Goal: Information Seeking & Learning: Learn about a topic

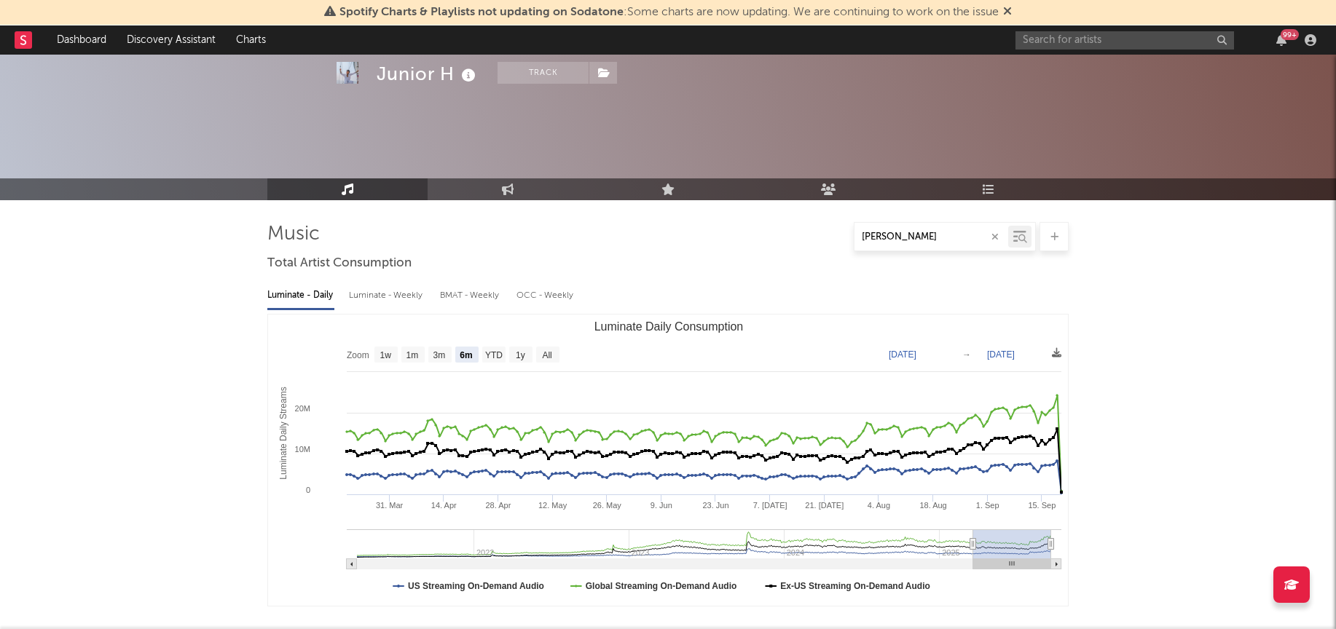
select select "6m"
select select "1w"
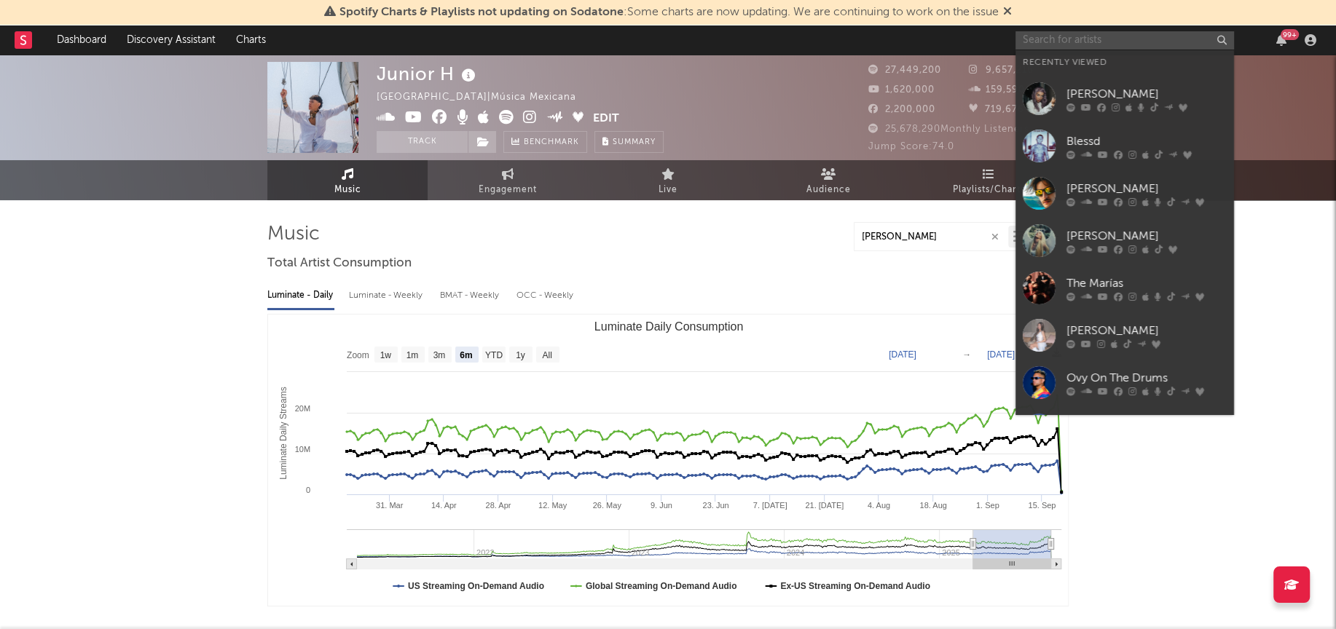
click at [1050, 42] on input "text" at bounding box center [1124, 40] width 219 height 18
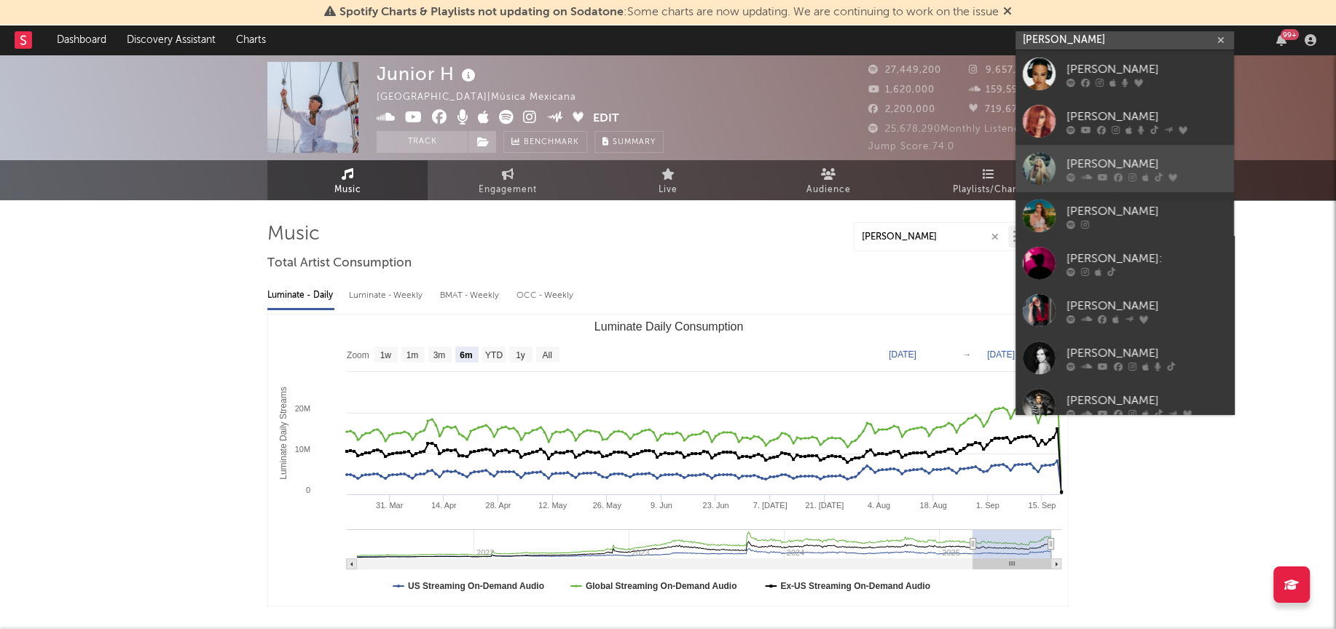
type input "[PERSON_NAME]"
click at [1045, 180] on div at bounding box center [1039, 168] width 33 height 33
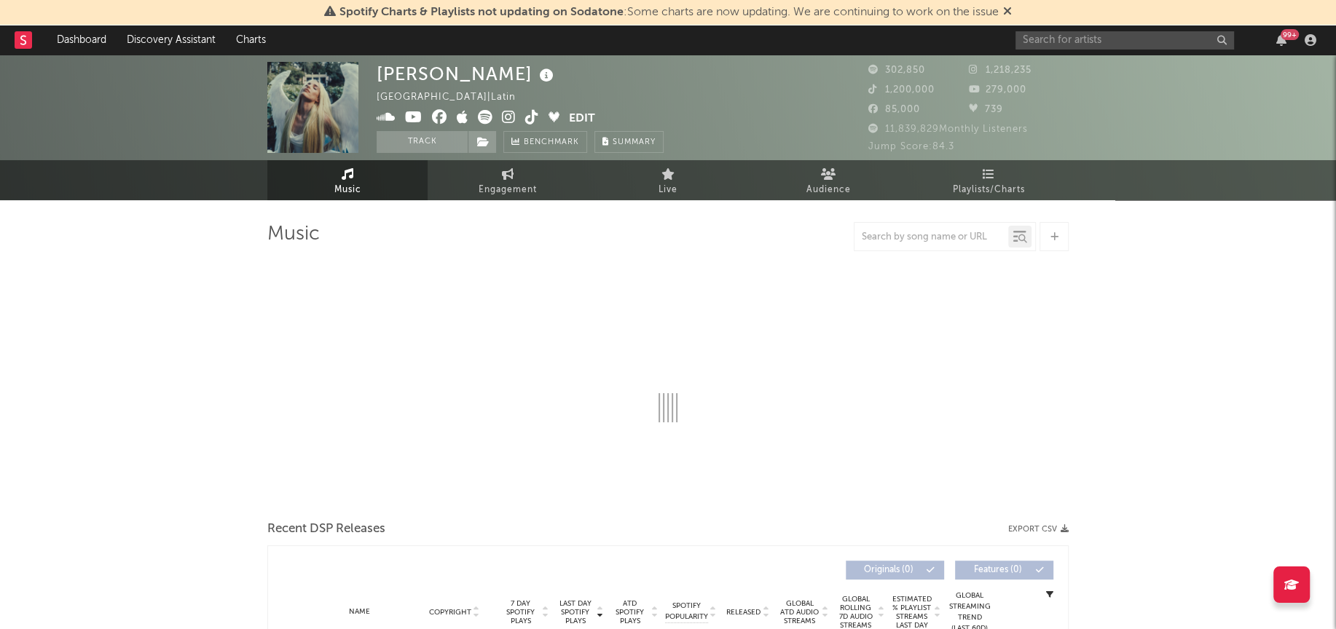
select select "6m"
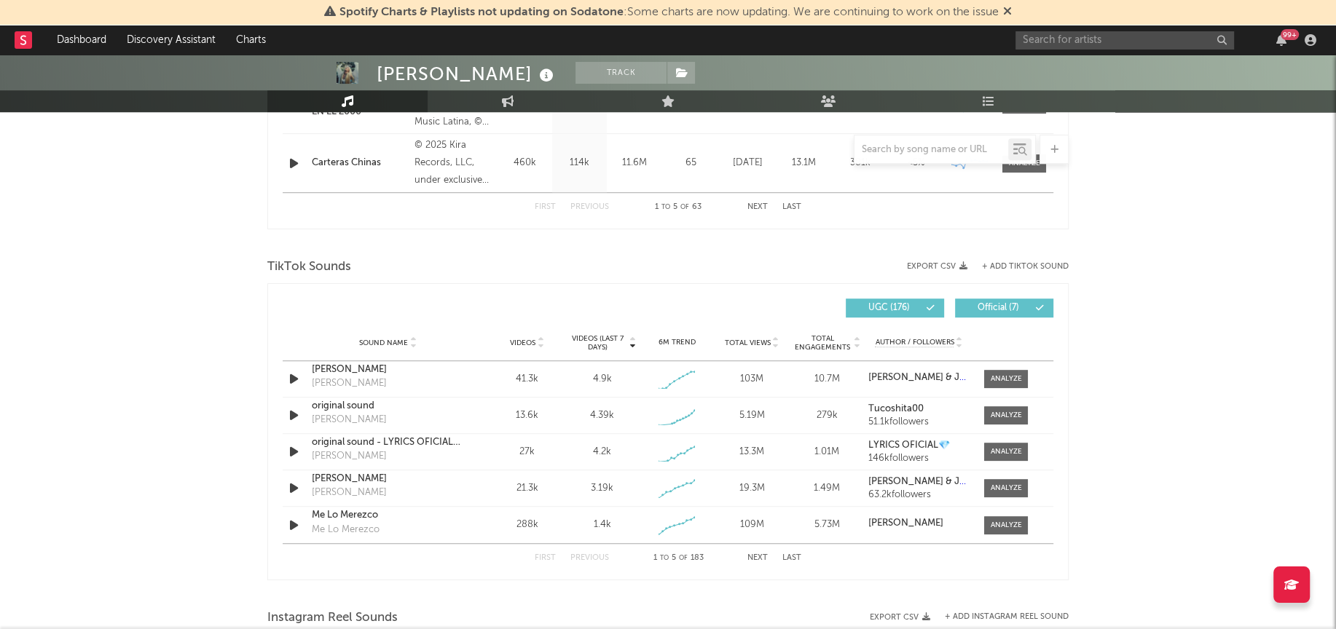
scroll to position [853, 0]
click at [985, 371] on span at bounding box center [1006, 378] width 44 height 18
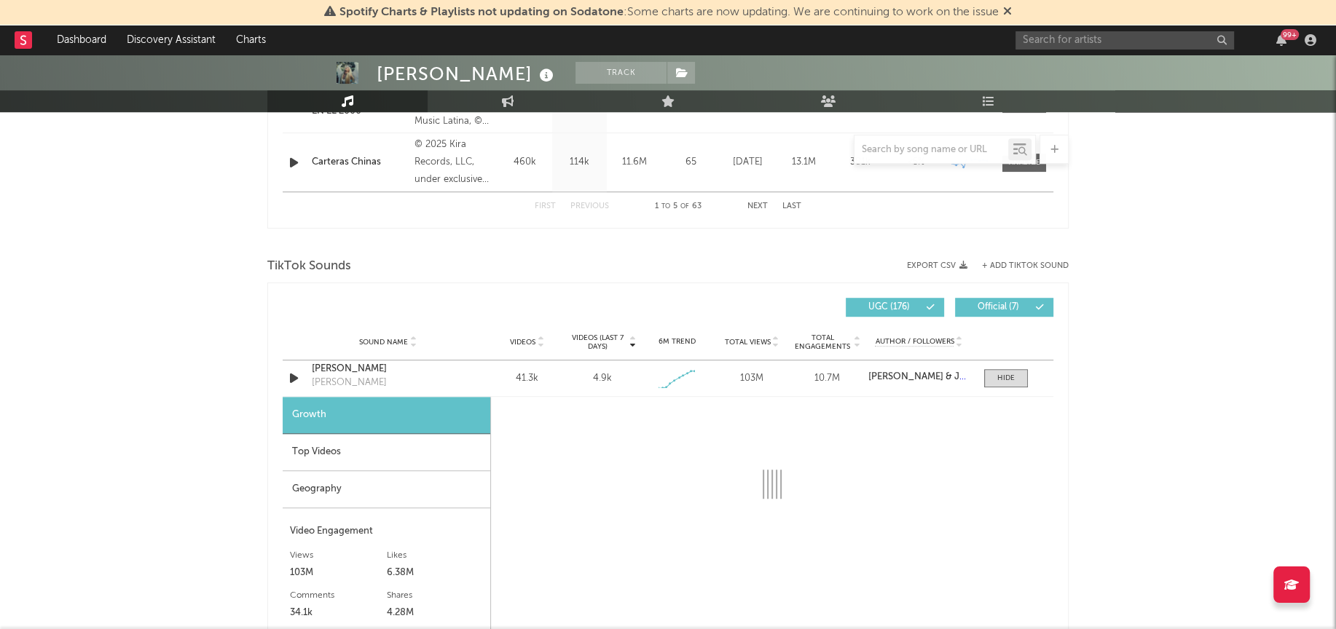
select select "1w"
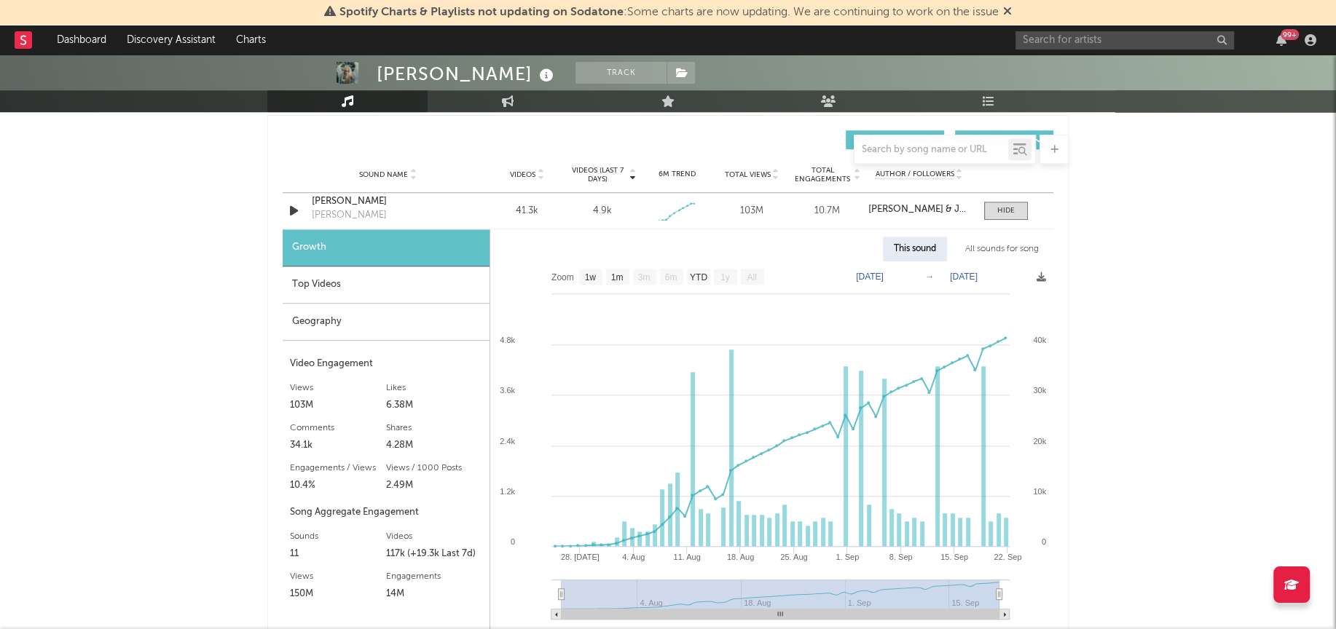
scroll to position [1064, 0]
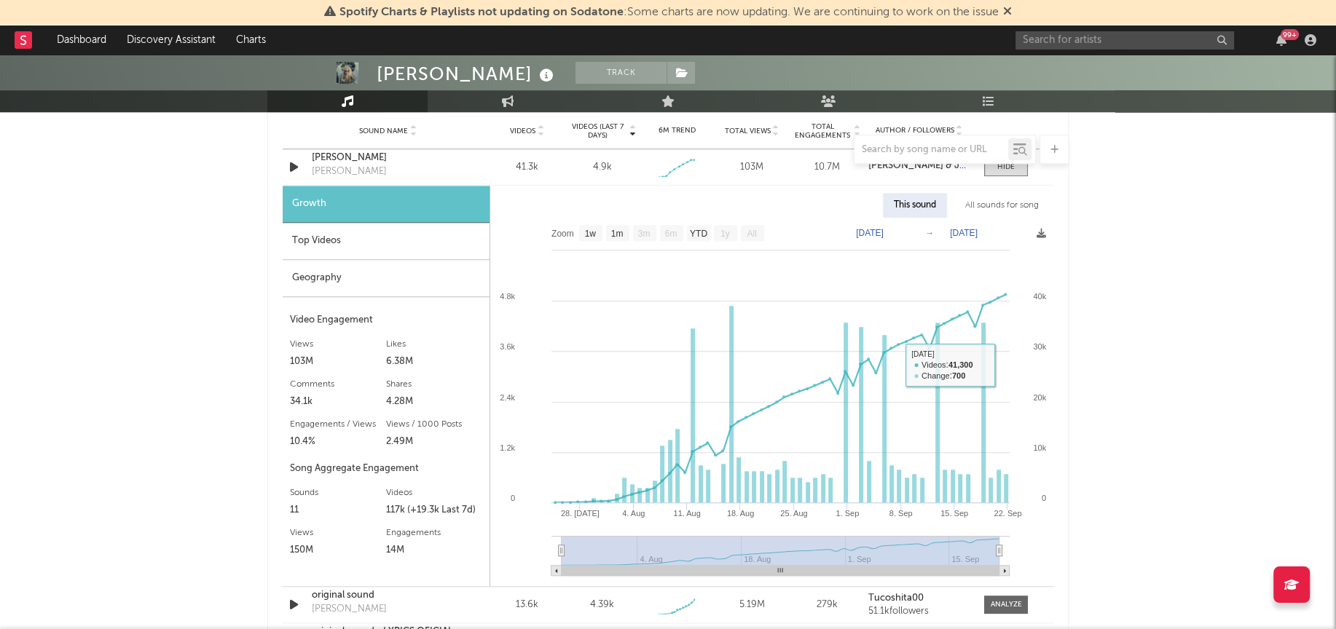
click at [985, 202] on div "All sounds for song" at bounding box center [1001, 205] width 95 height 25
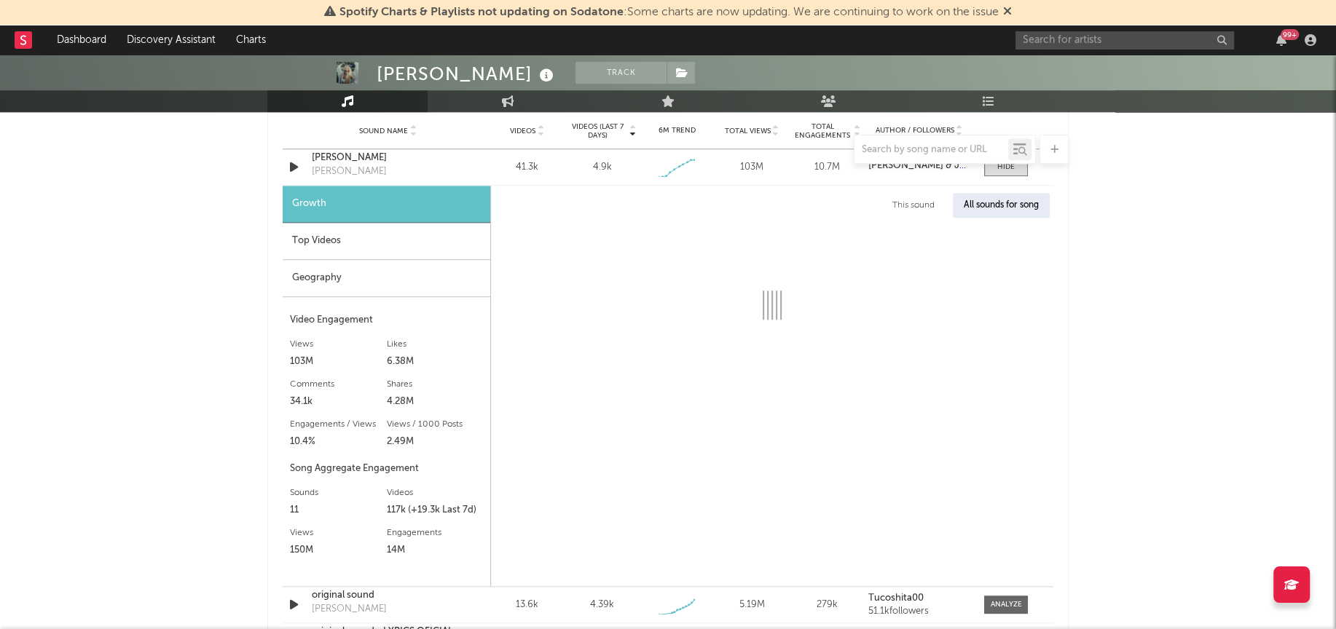
select select "1w"
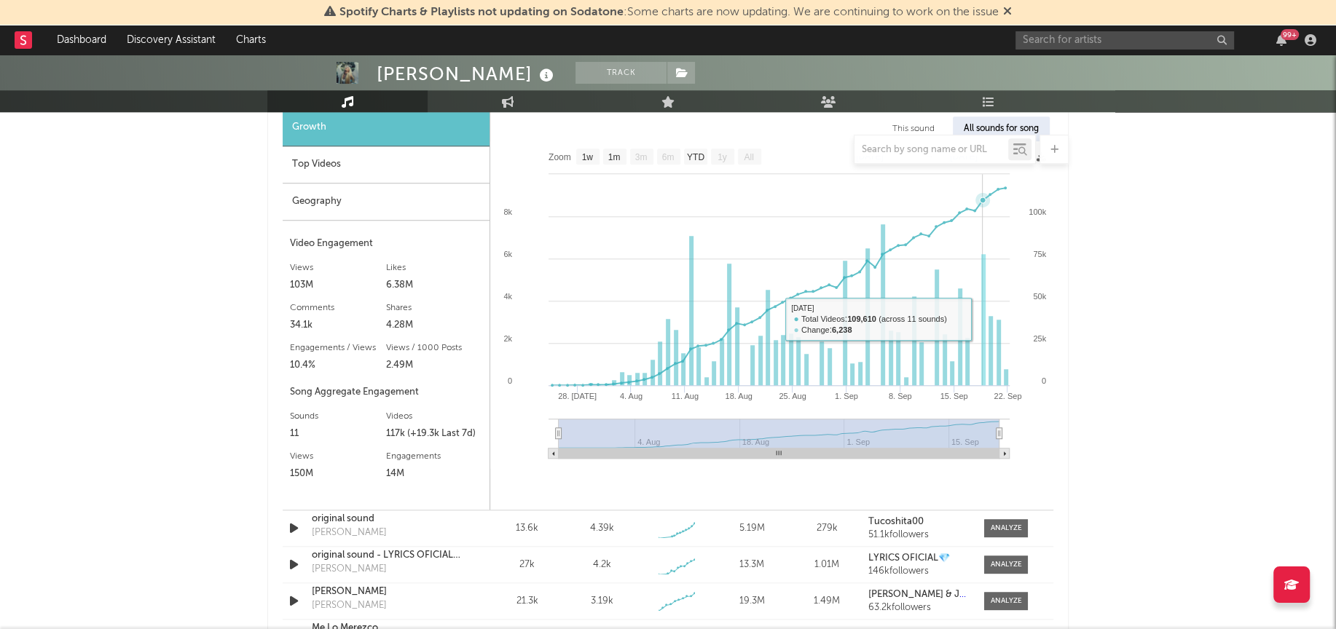
scroll to position [1140, 0]
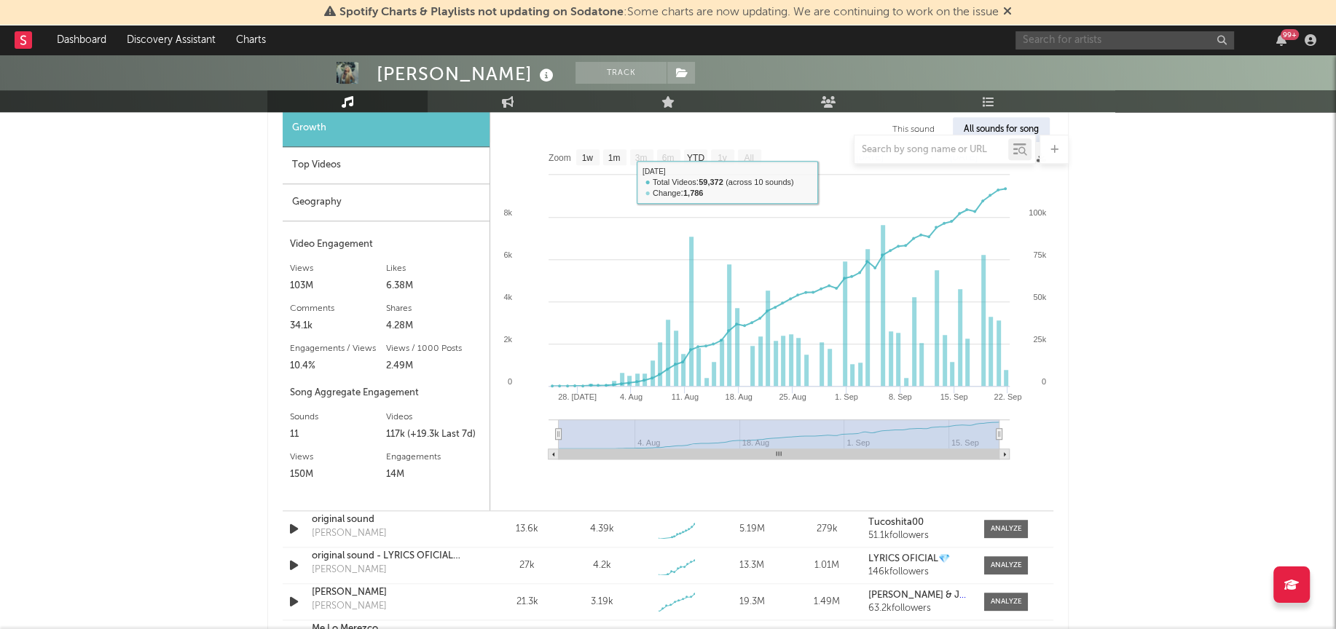
click at [1093, 32] on input "text" at bounding box center [1124, 40] width 219 height 18
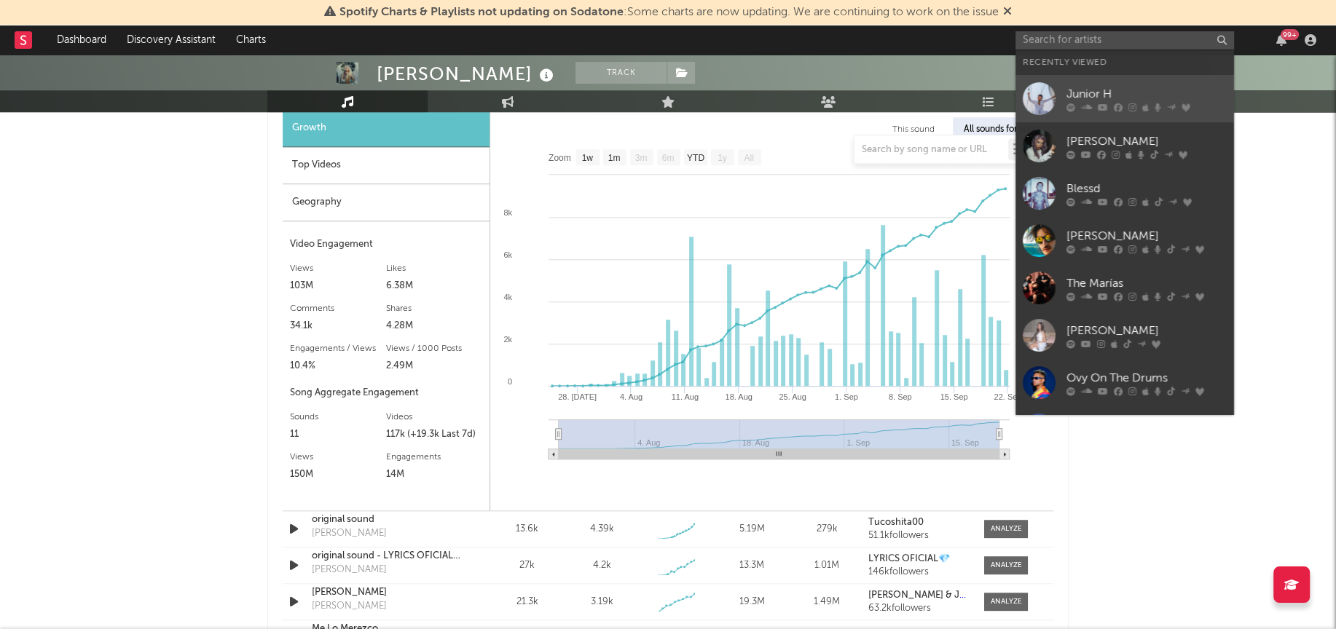
click at [1035, 91] on div at bounding box center [1039, 98] width 33 height 33
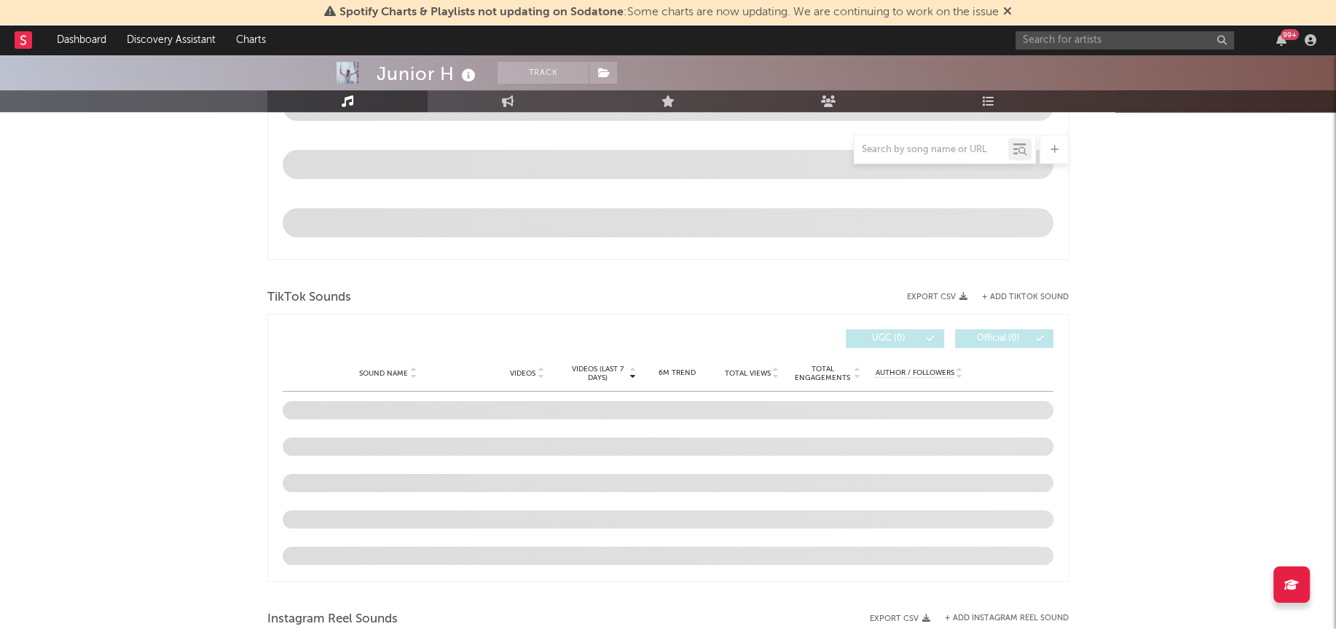
select select "6m"
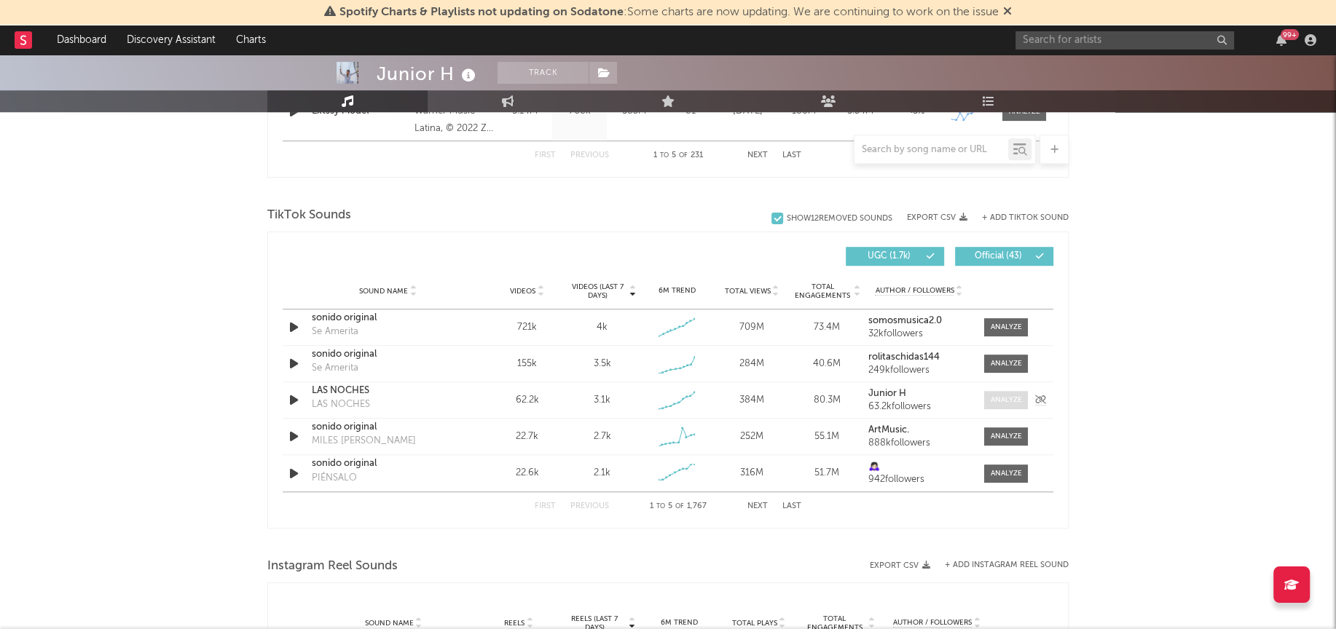
scroll to position [908, 0]
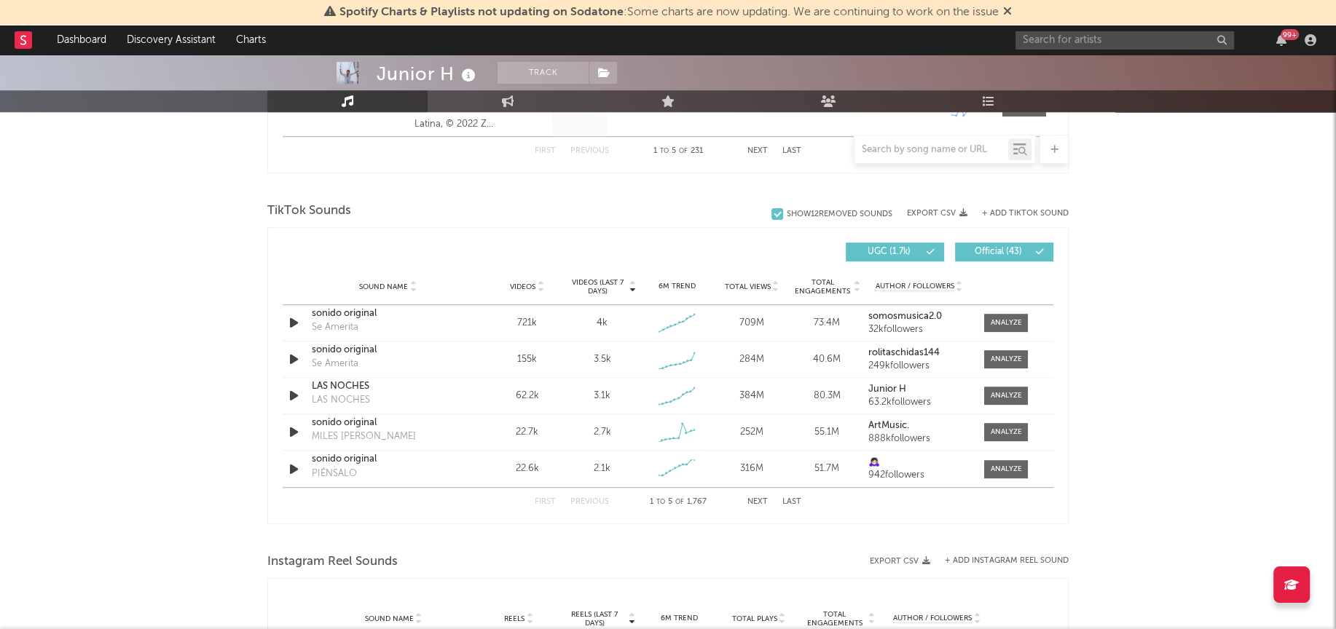
click at [760, 500] on button "Next" at bounding box center [757, 502] width 20 height 8
click at [931, 152] on input "text" at bounding box center [931, 150] width 154 height 12
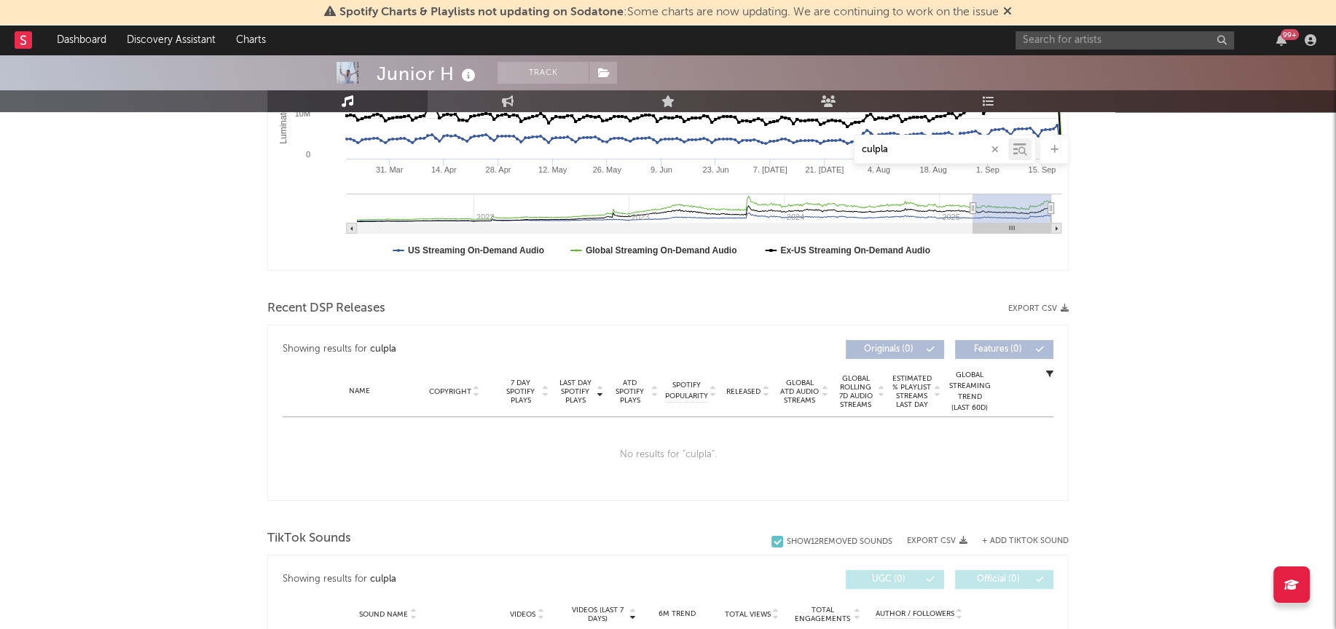
scroll to position [320, 0]
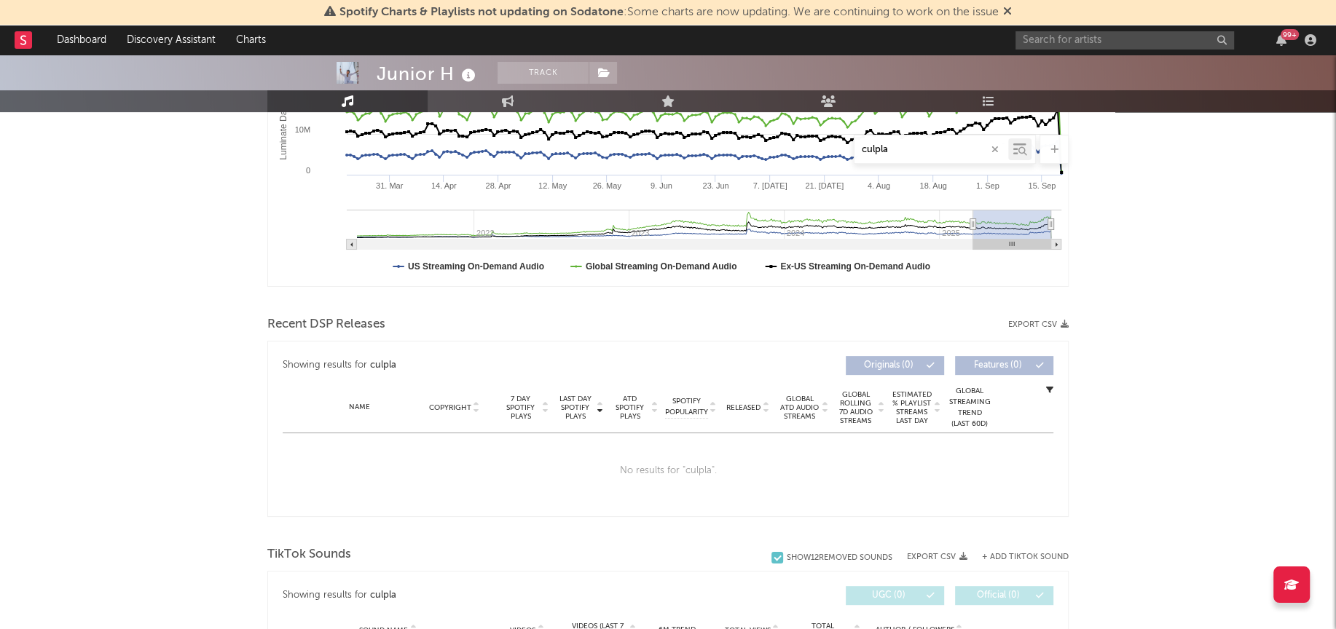
type input "culpla"
click at [1039, 34] on input "text" at bounding box center [1124, 40] width 219 height 18
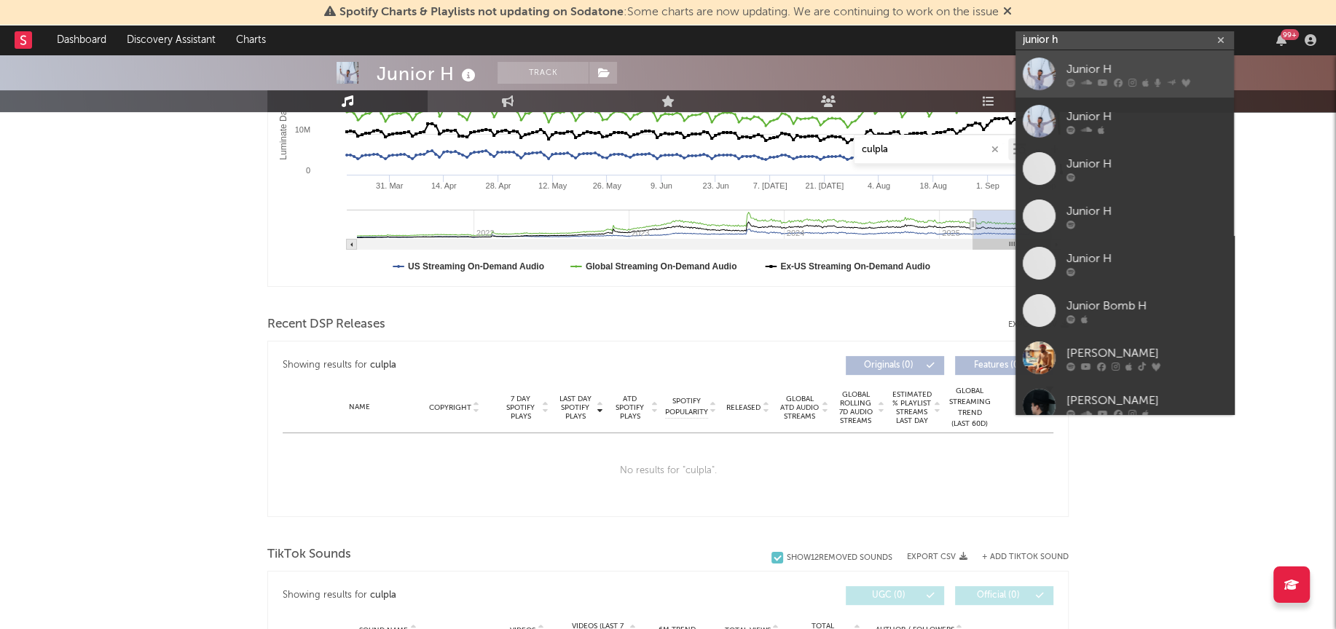
type input "junior h"
click at [1040, 67] on div at bounding box center [1039, 74] width 33 height 33
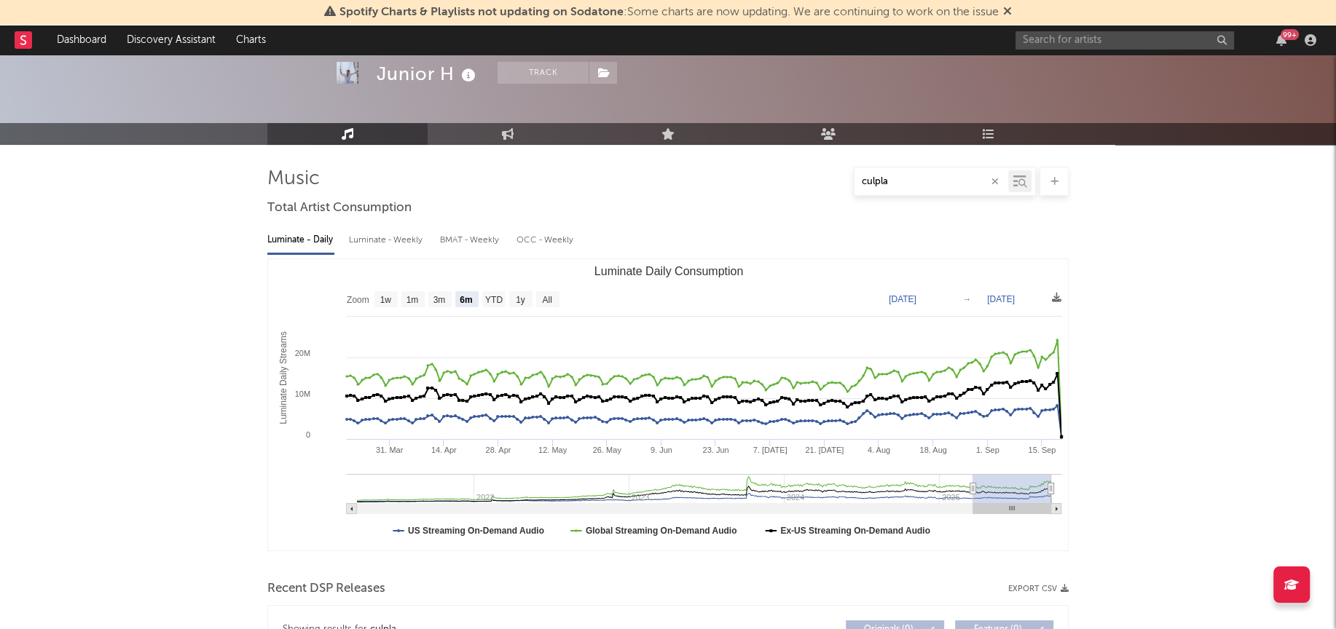
scroll to position [31, 0]
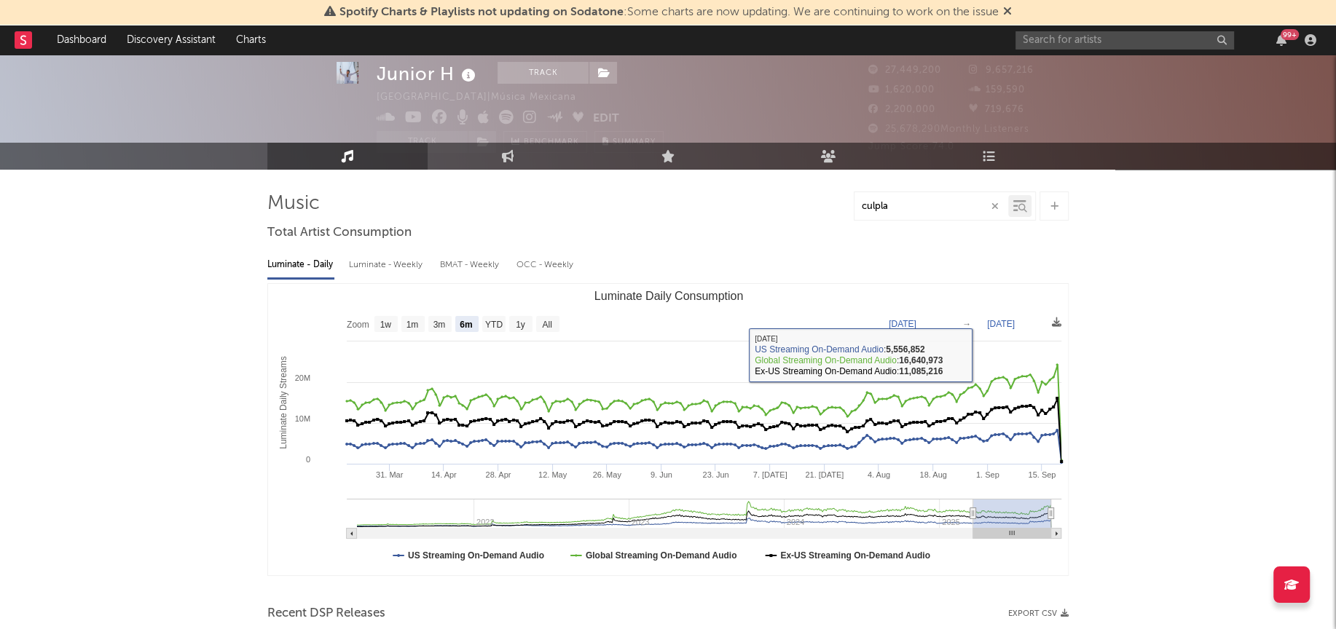
click at [922, 209] on input "culpla" at bounding box center [931, 207] width 154 height 12
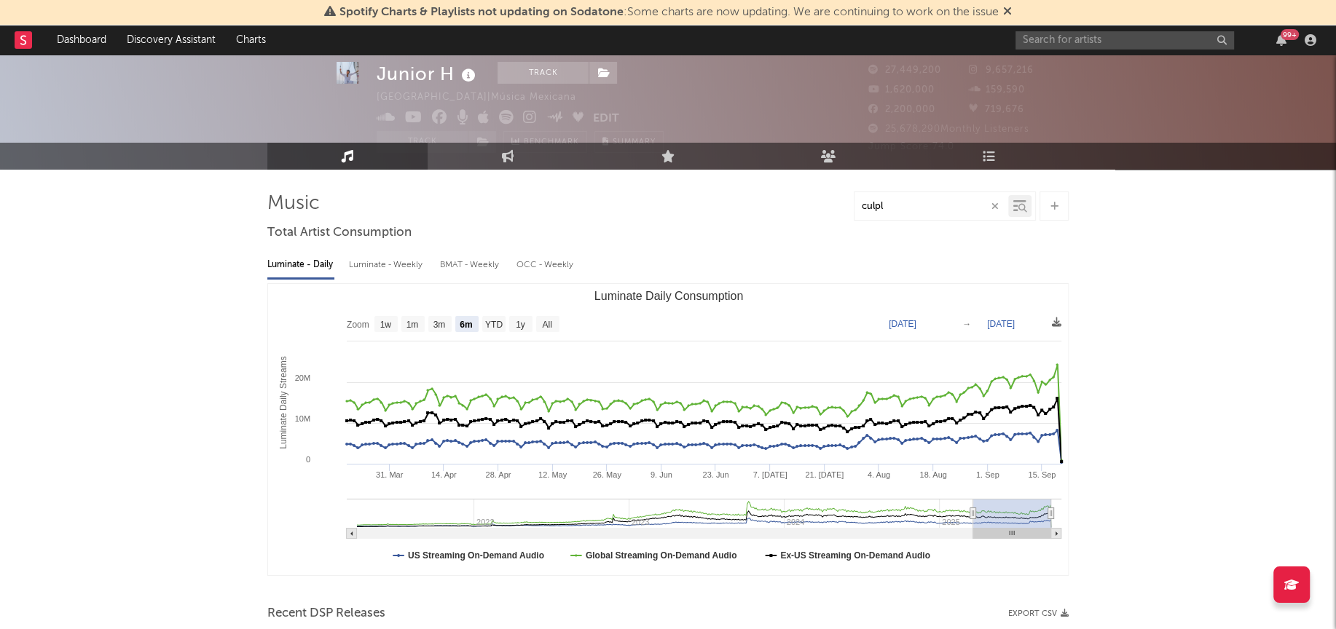
type input "[PERSON_NAME]"
click at [900, 209] on input "[PERSON_NAME]" at bounding box center [931, 207] width 154 height 12
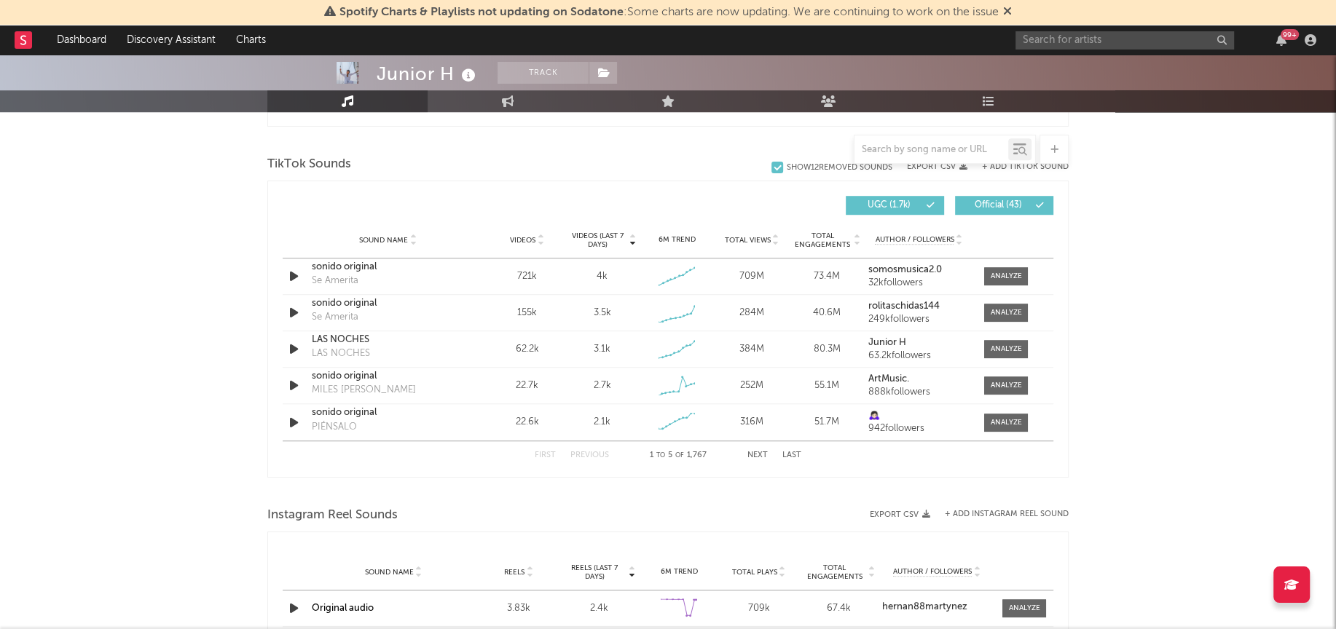
scroll to position [965, 0]
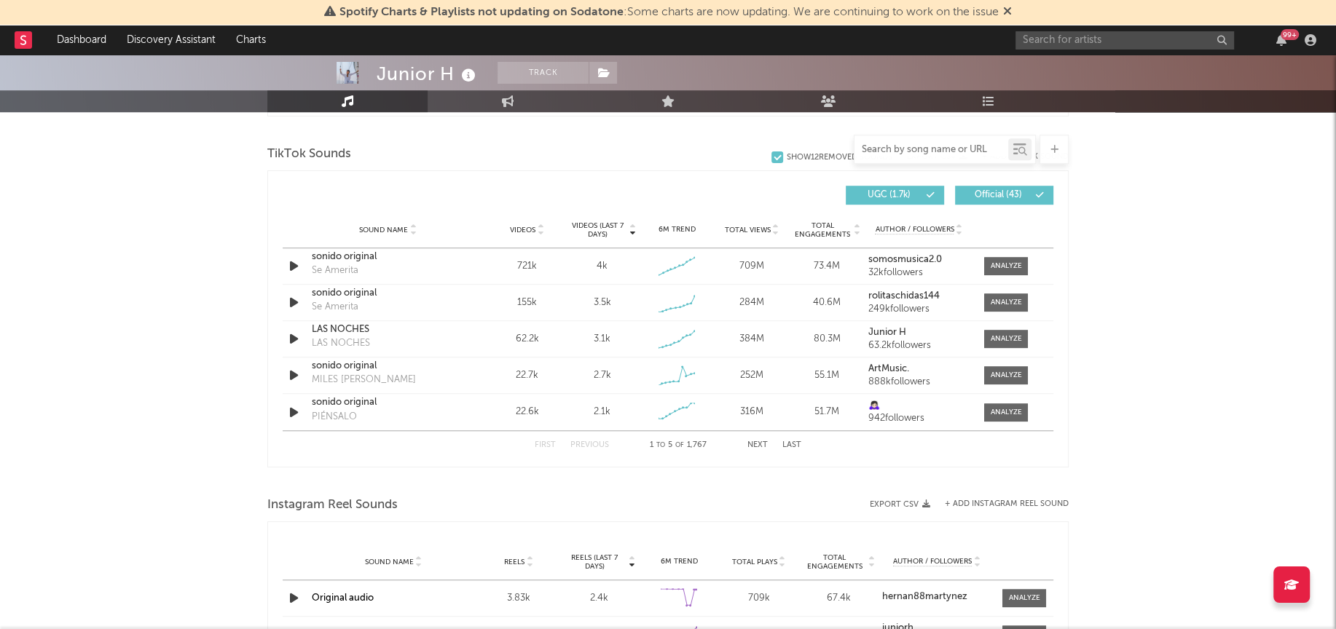
click at [912, 151] on input "text" at bounding box center [931, 150] width 154 height 12
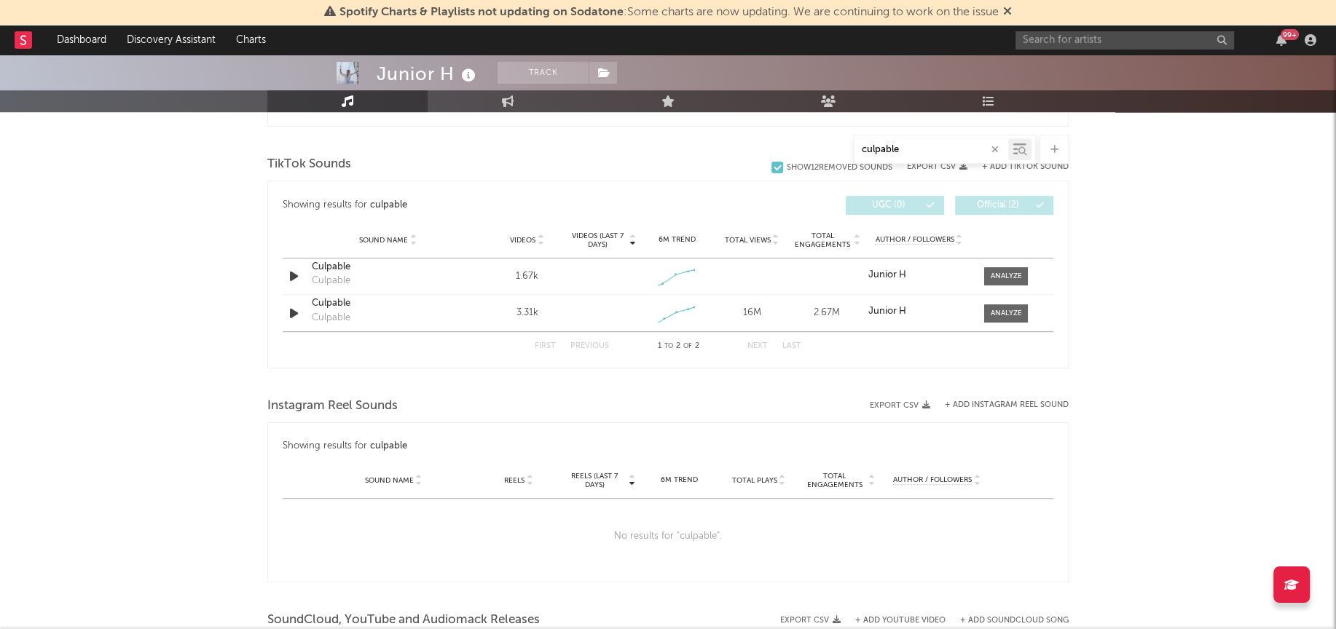
scroll to position [696, 0]
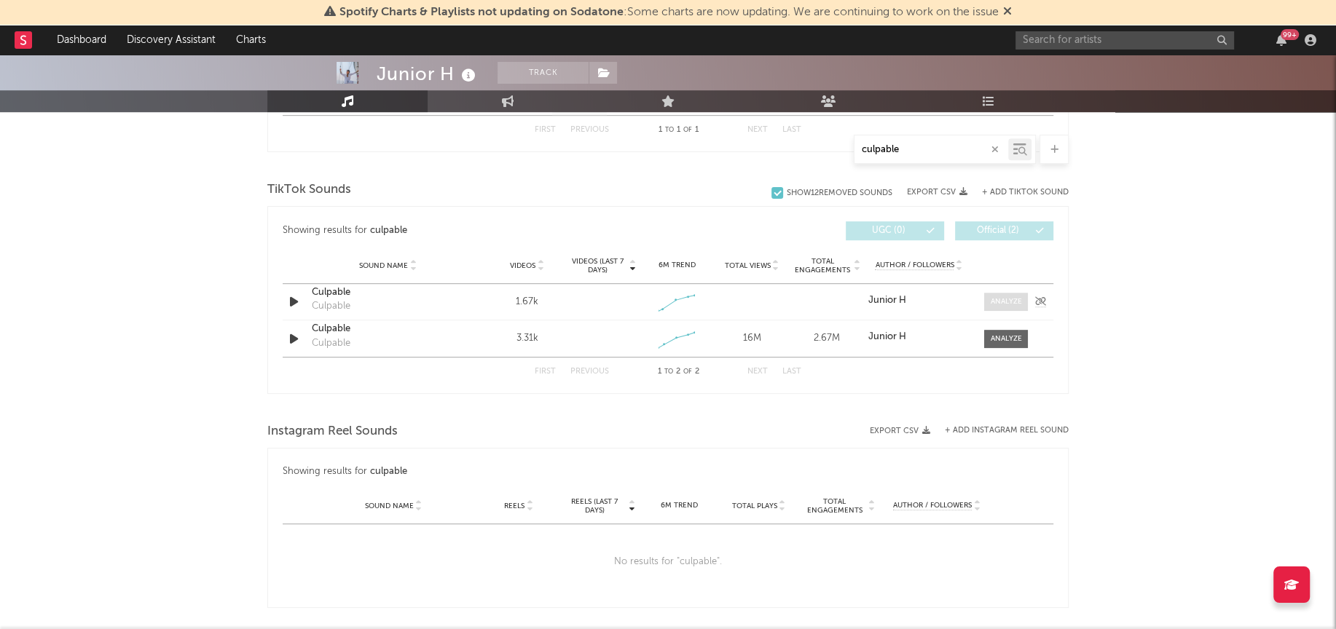
type input "culpable"
click at [1002, 298] on div at bounding box center [1006, 301] width 31 height 11
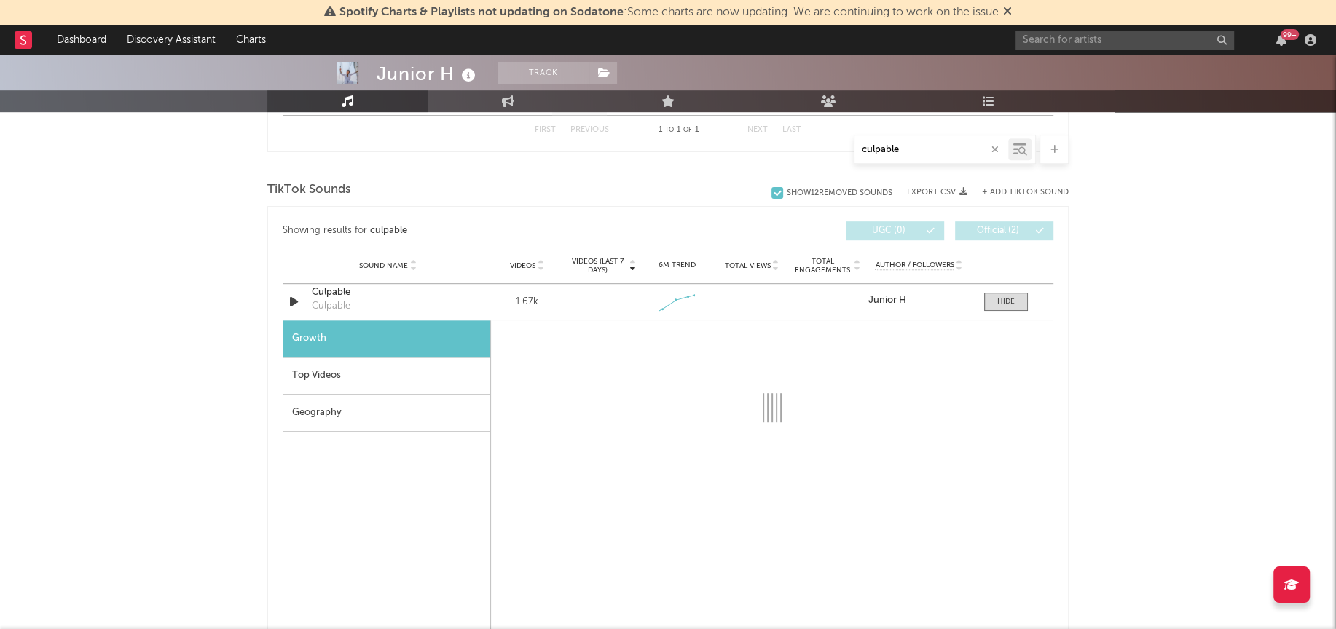
select select "1w"
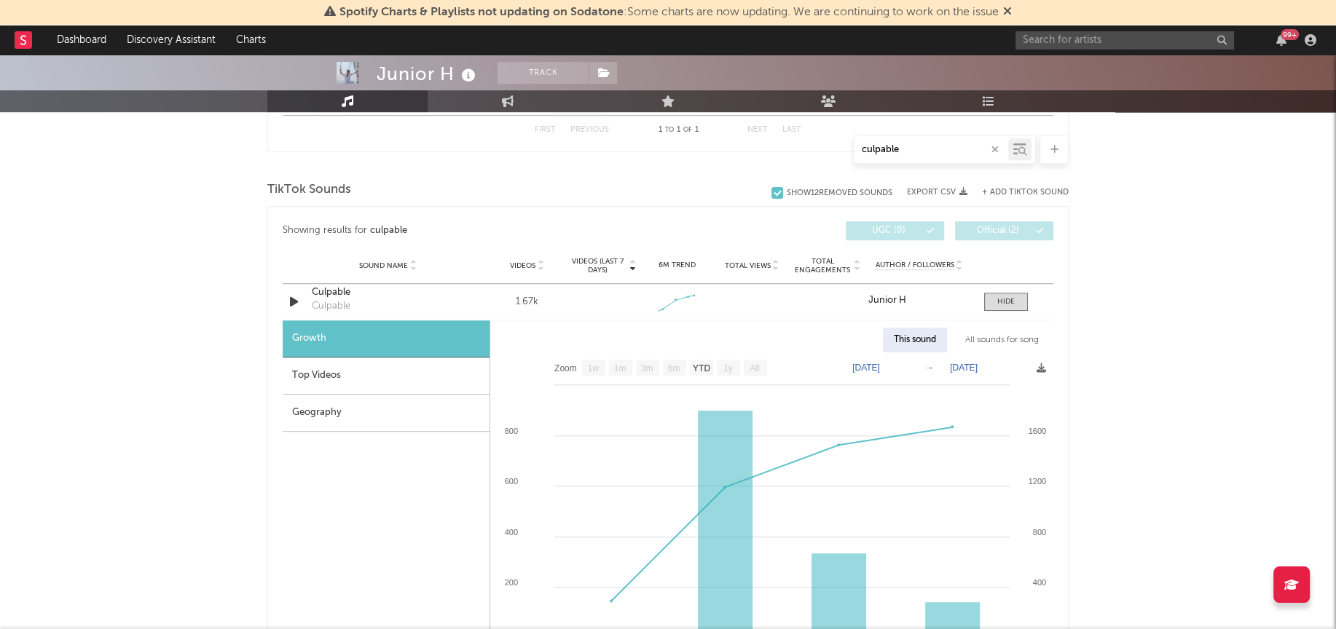
click at [977, 345] on div "All sounds for song" at bounding box center [1001, 340] width 95 height 25
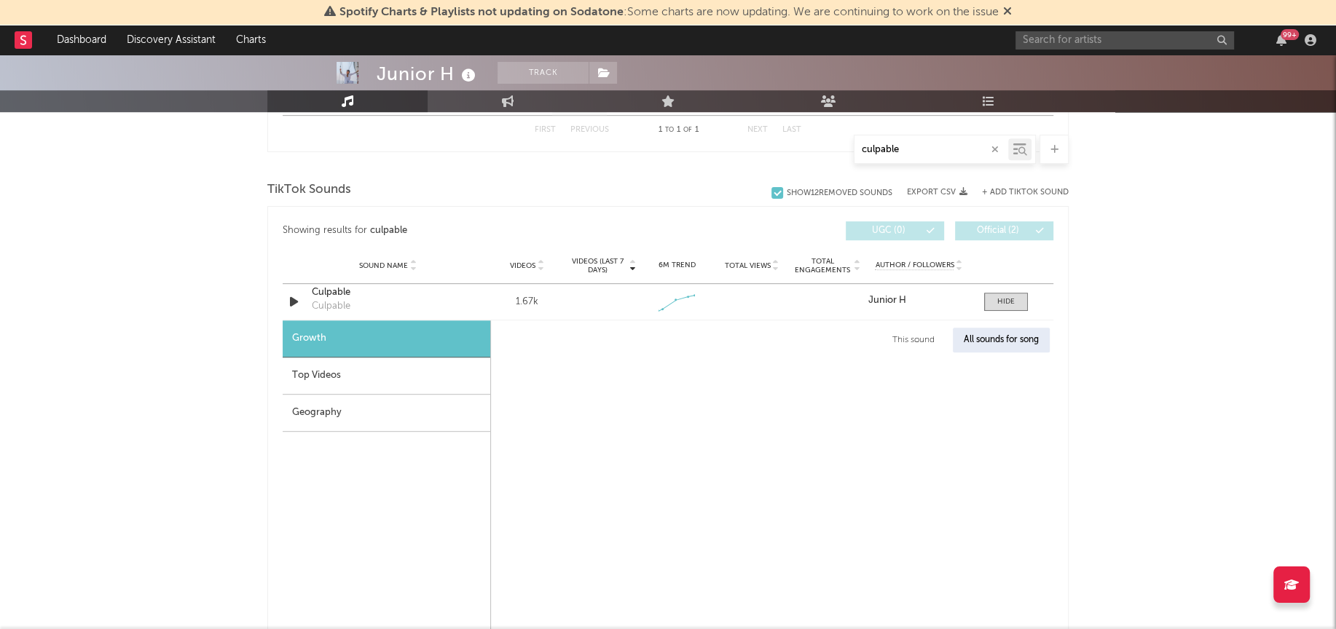
select select "1w"
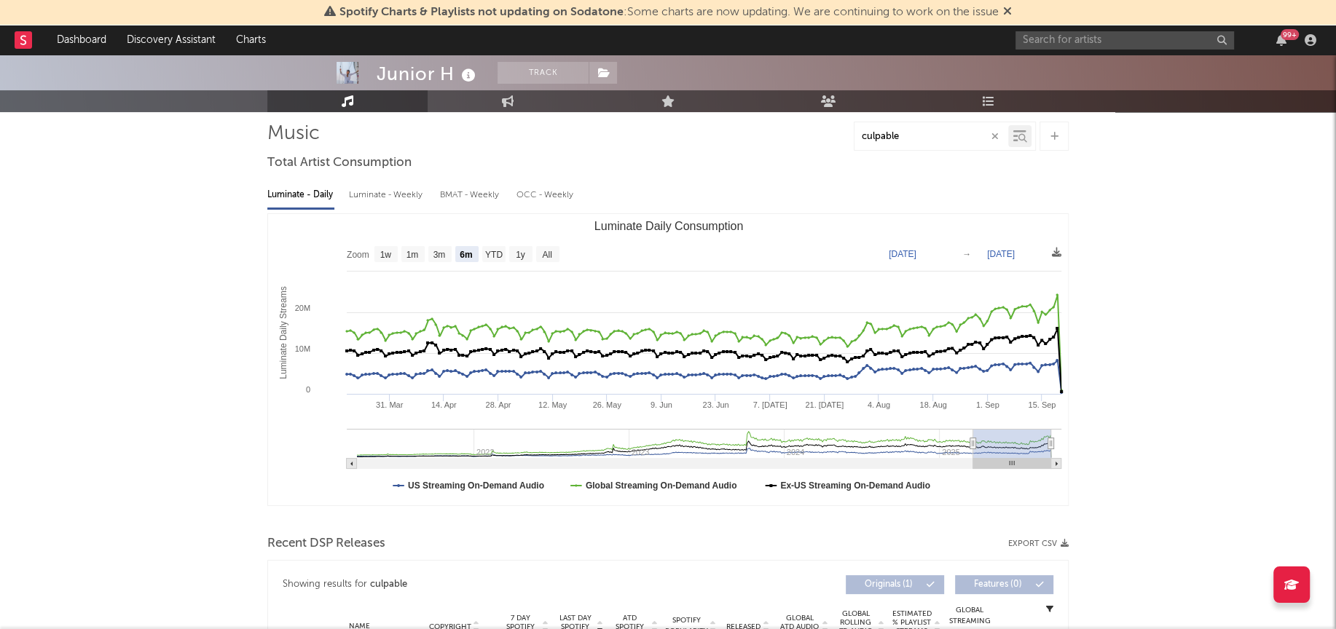
scroll to position [0, 0]
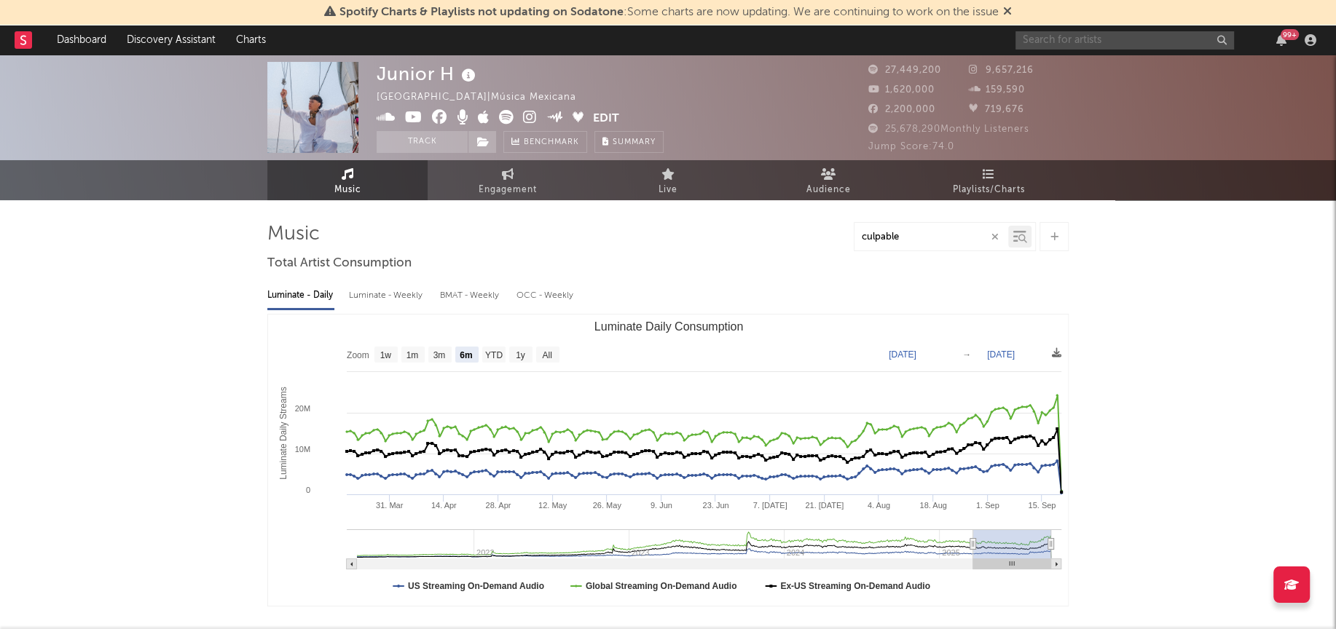
click at [1091, 40] on input "text" at bounding box center [1124, 40] width 219 height 18
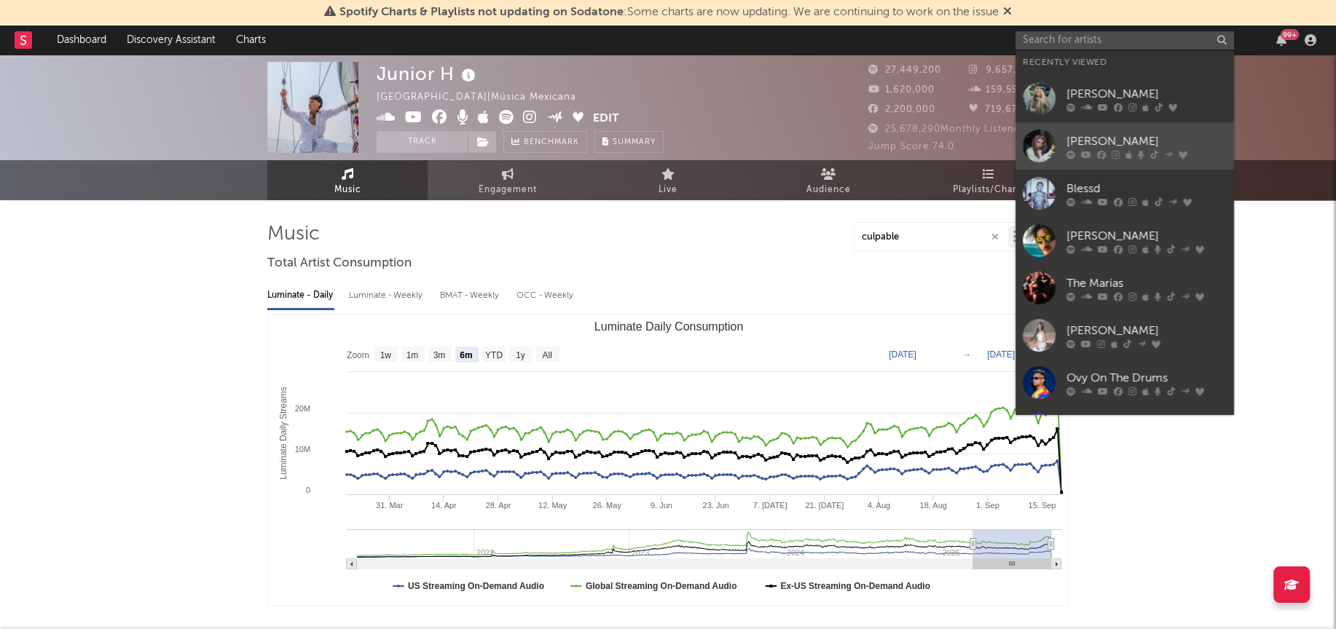
click at [1040, 146] on div at bounding box center [1039, 146] width 33 height 33
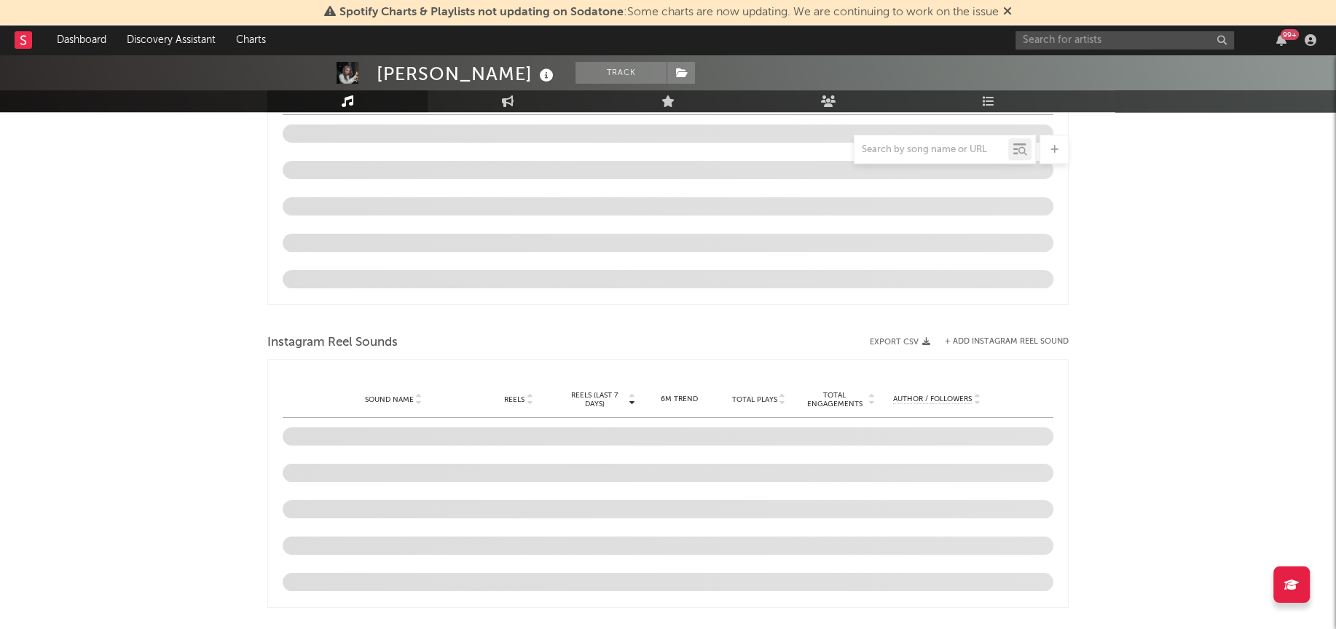
select select "6m"
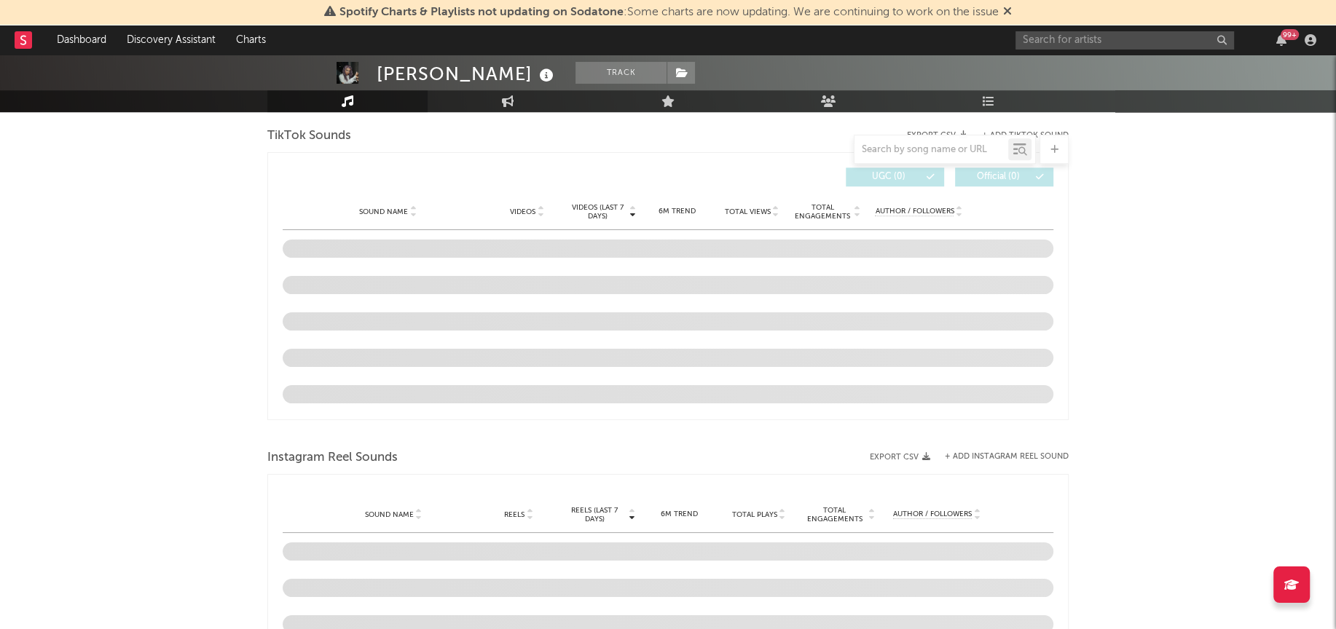
scroll to position [947, 0]
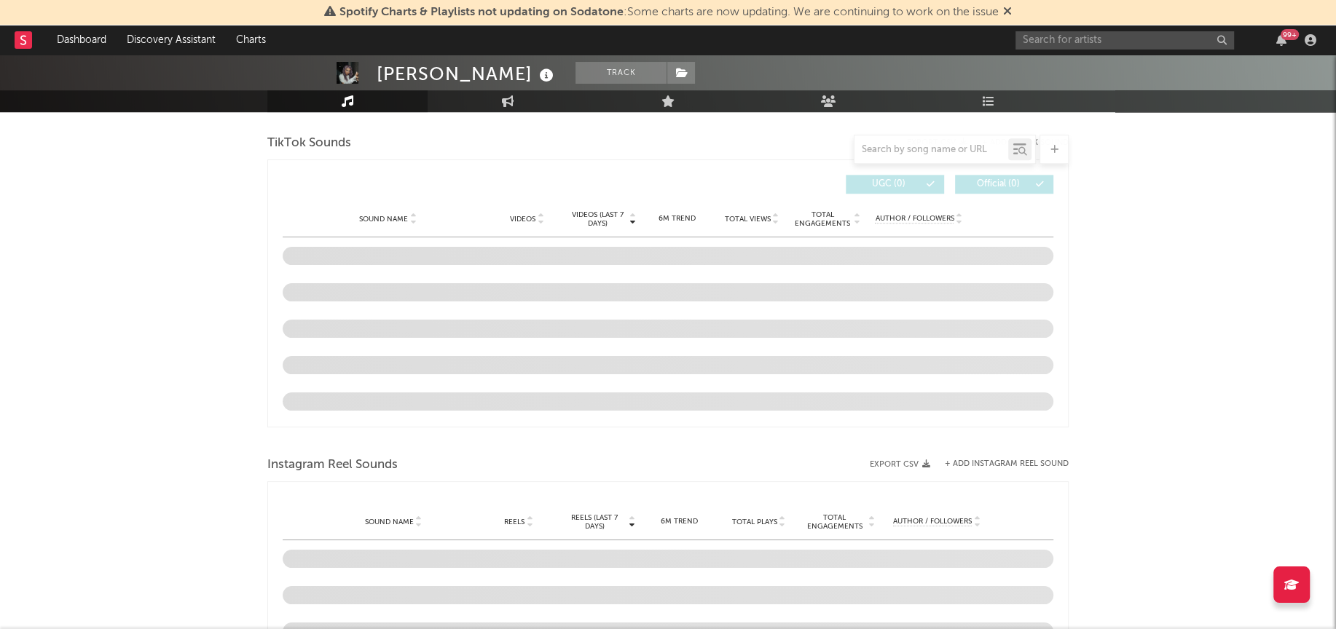
click at [200, 249] on div "[PERSON_NAME] Track [GEOGRAPHIC_DATA] | Latin Edit Track Benchmark Summary 8,17…" at bounding box center [668, 164] width 1336 height 2113
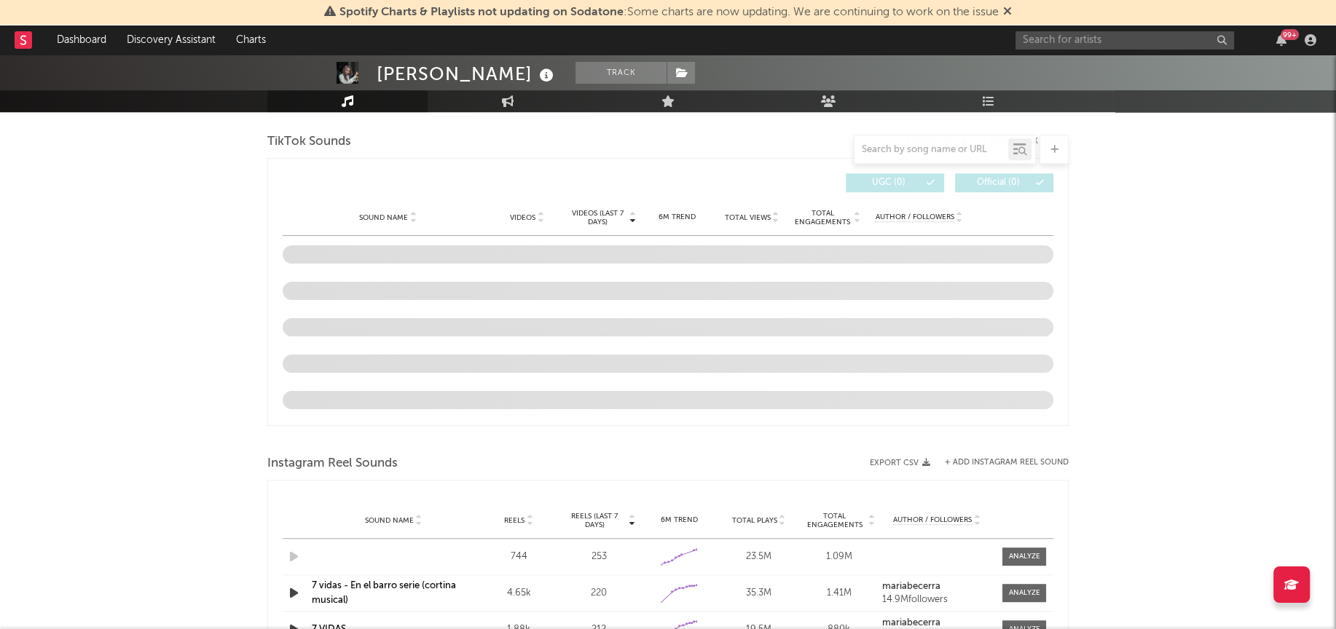
scroll to position [929, 0]
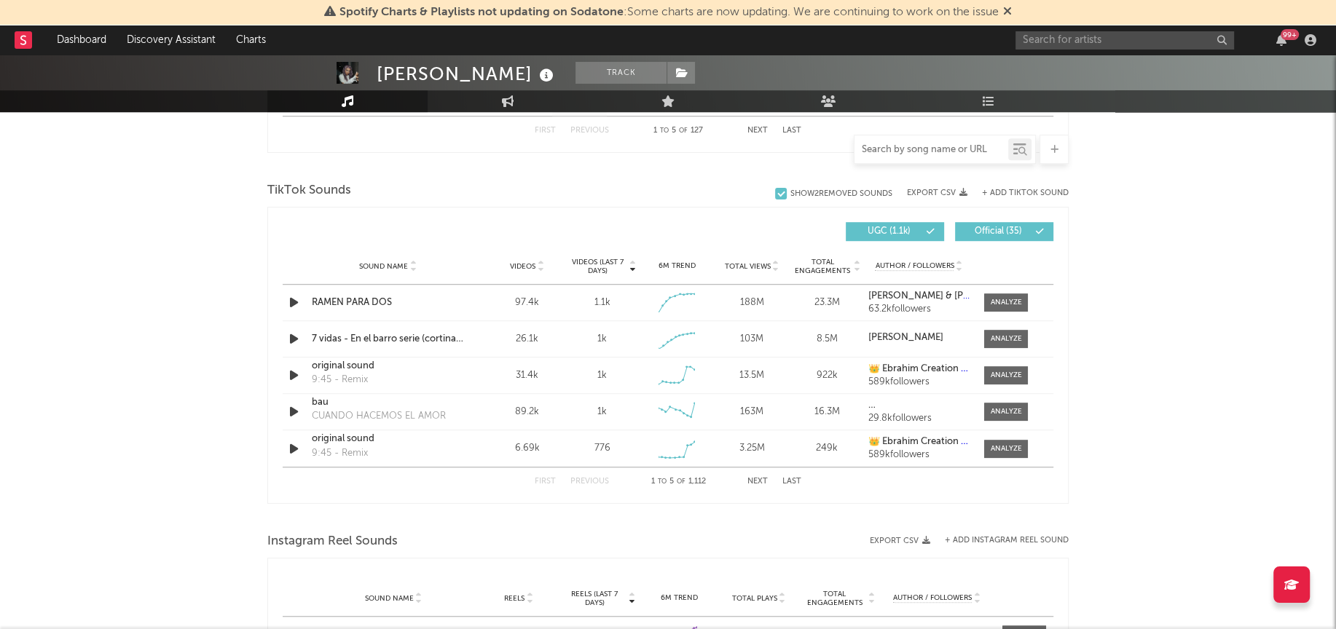
click at [900, 151] on input "text" at bounding box center [931, 150] width 154 height 12
click at [758, 481] on button "Next" at bounding box center [757, 482] width 20 height 8
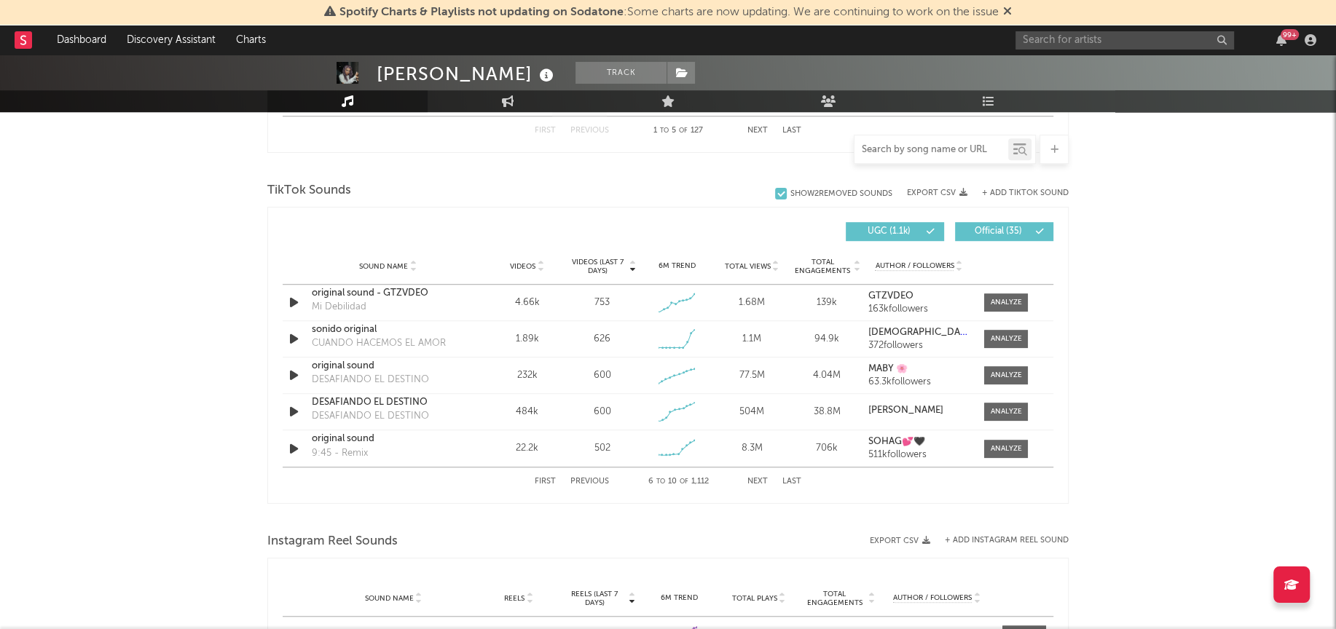
click at [758, 481] on button "Next" at bounding box center [757, 482] width 20 height 8
click at [548, 478] on button "First" at bounding box center [545, 482] width 21 height 8
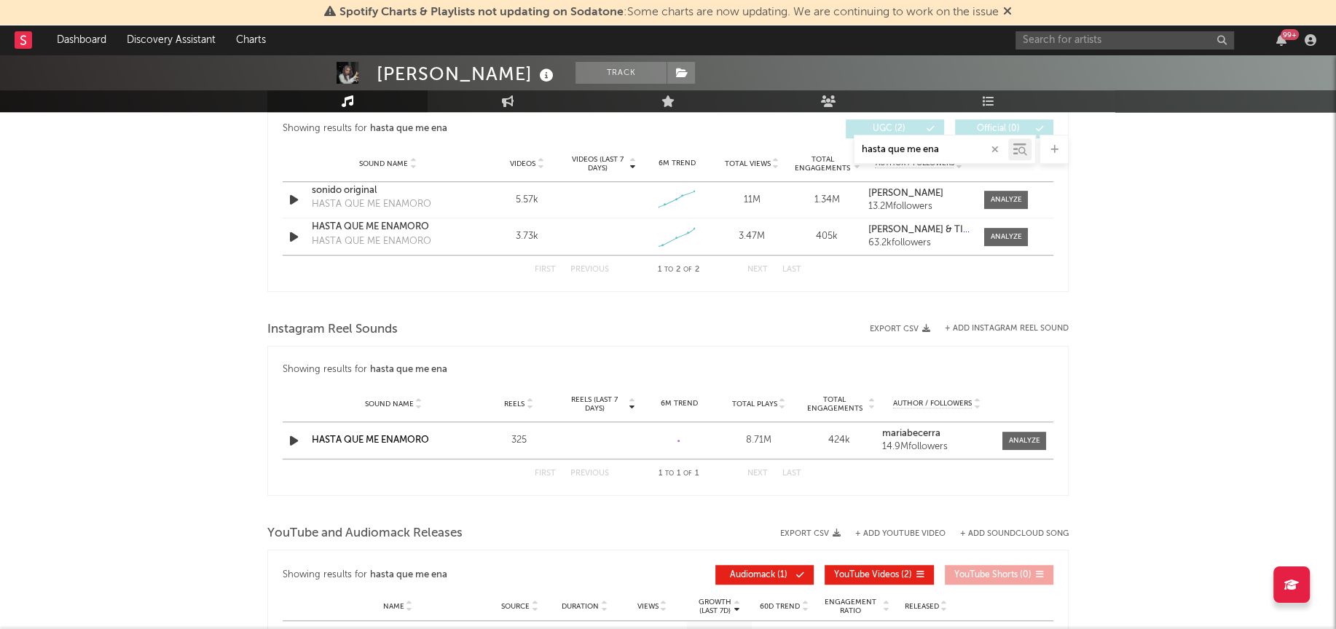
scroll to position [817, 0]
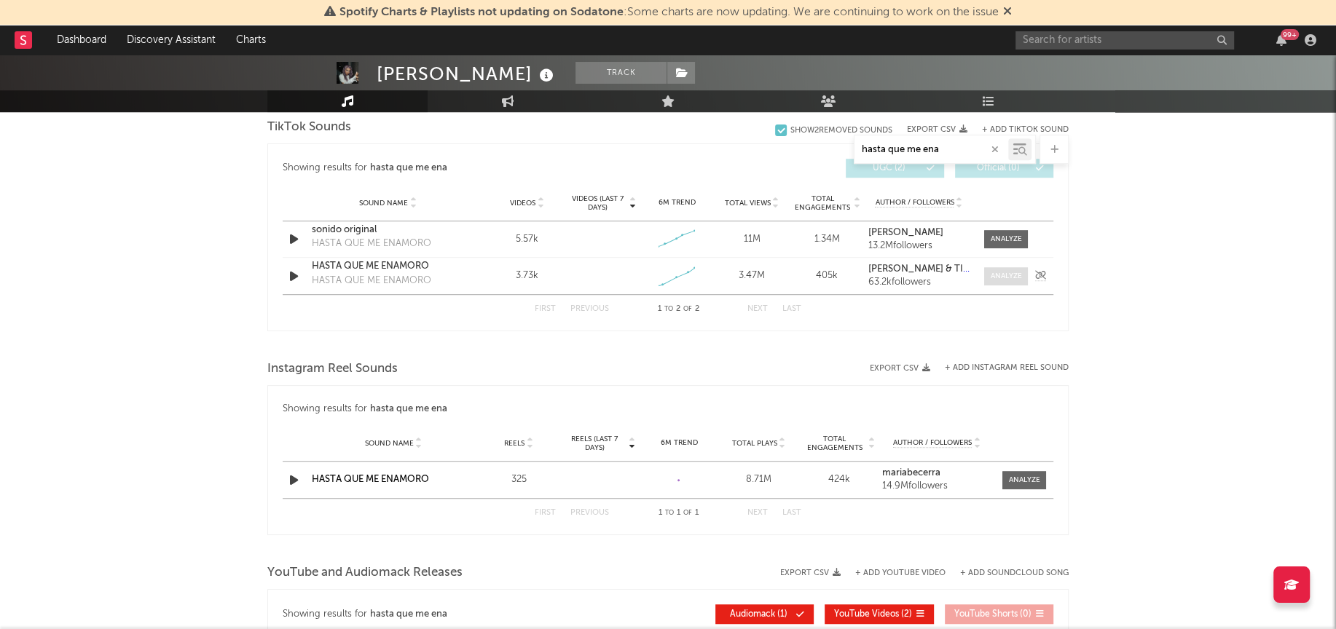
type input "hasta que me ena"
click at [1016, 271] on div at bounding box center [1006, 276] width 31 height 11
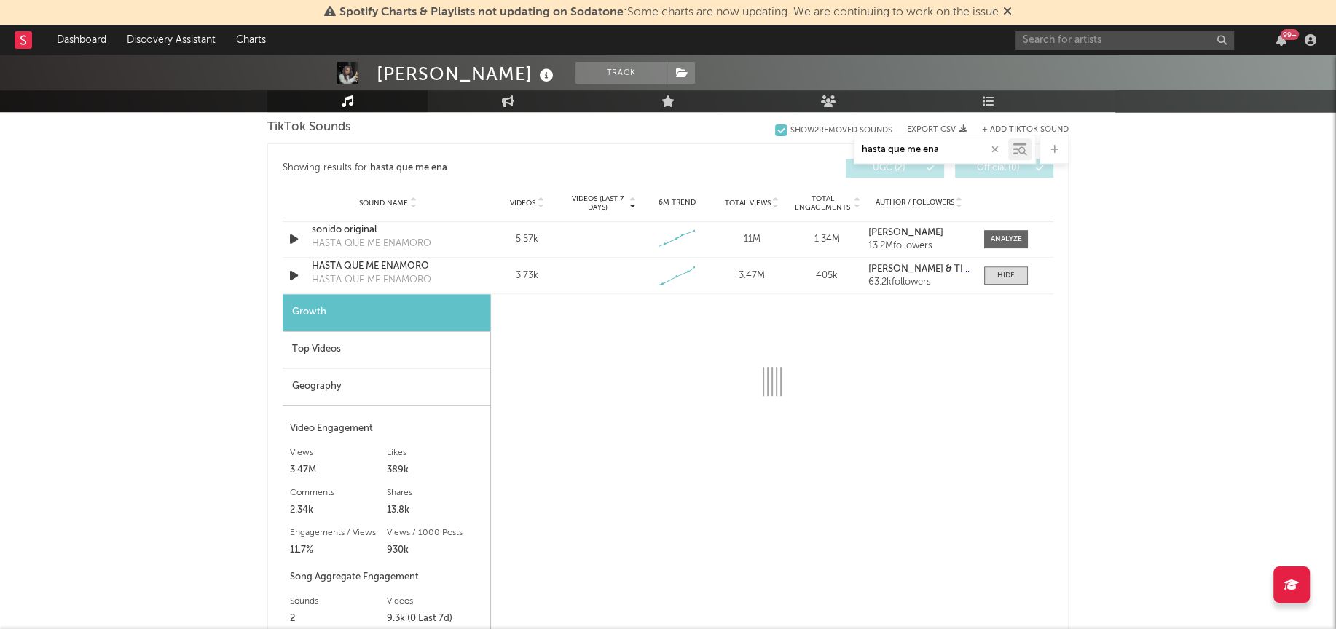
select select "1w"
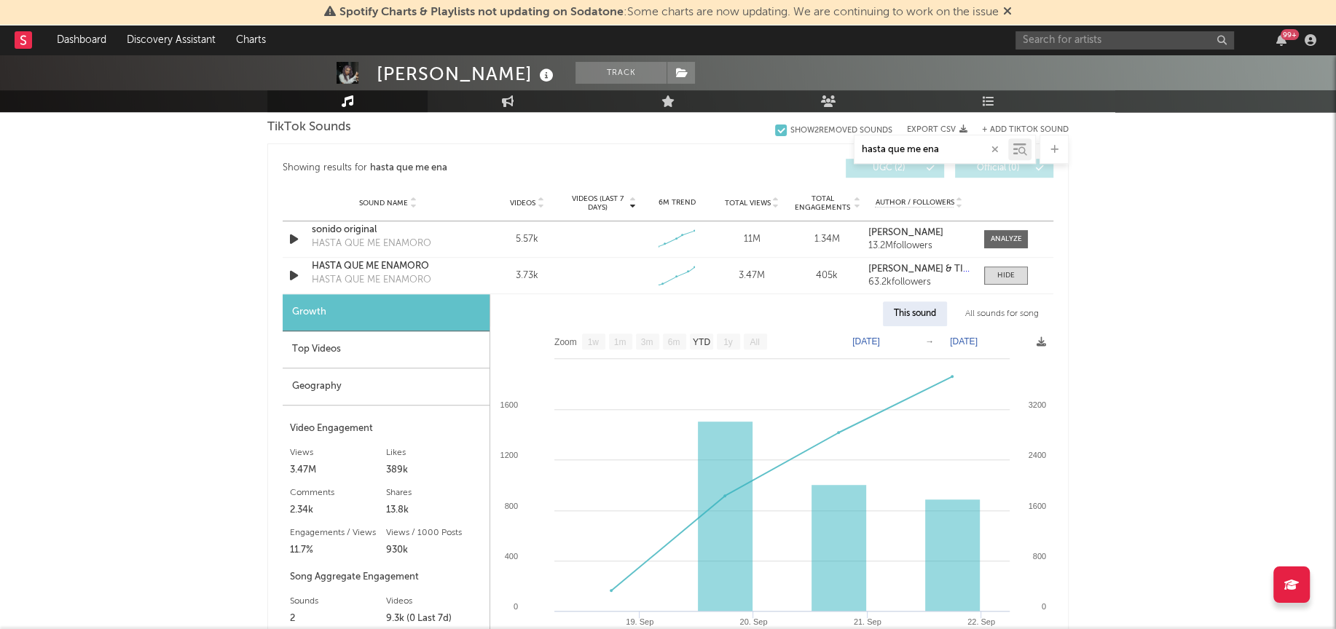
click at [388, 388] on div "Geography" at bounding box center [386, 387] width 207 height 37
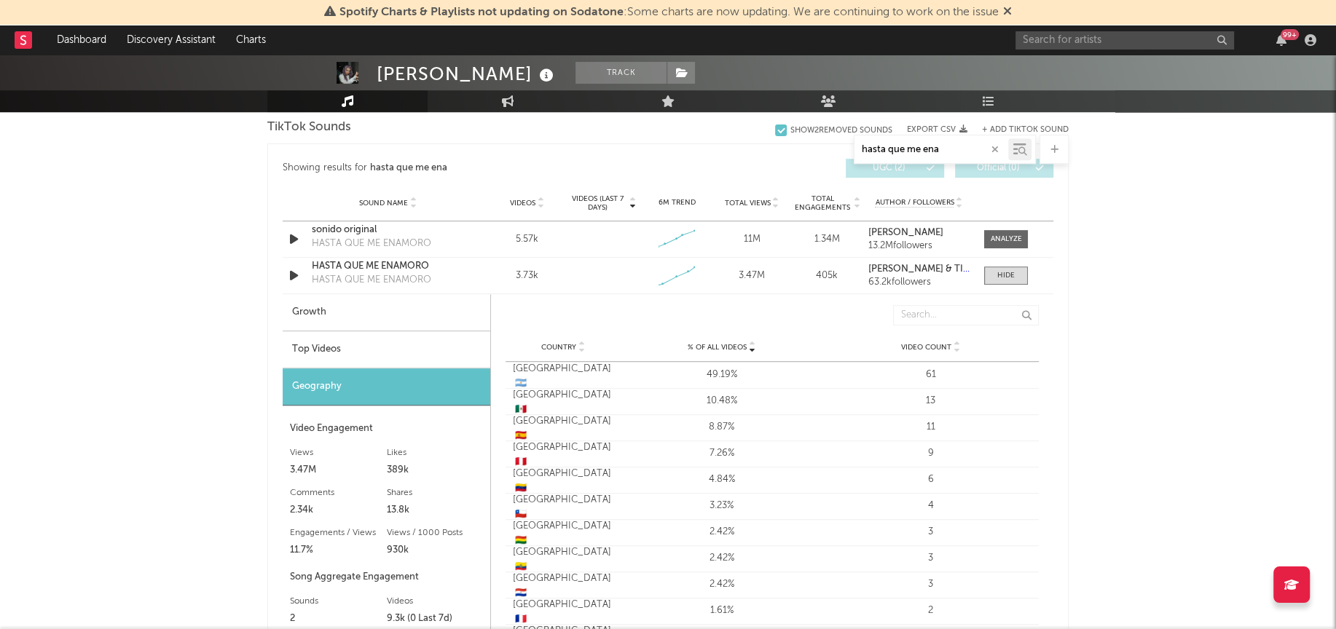
click at [349, 360] on div "Top Videos" at bounding box center [387, 349] width 208 height 37
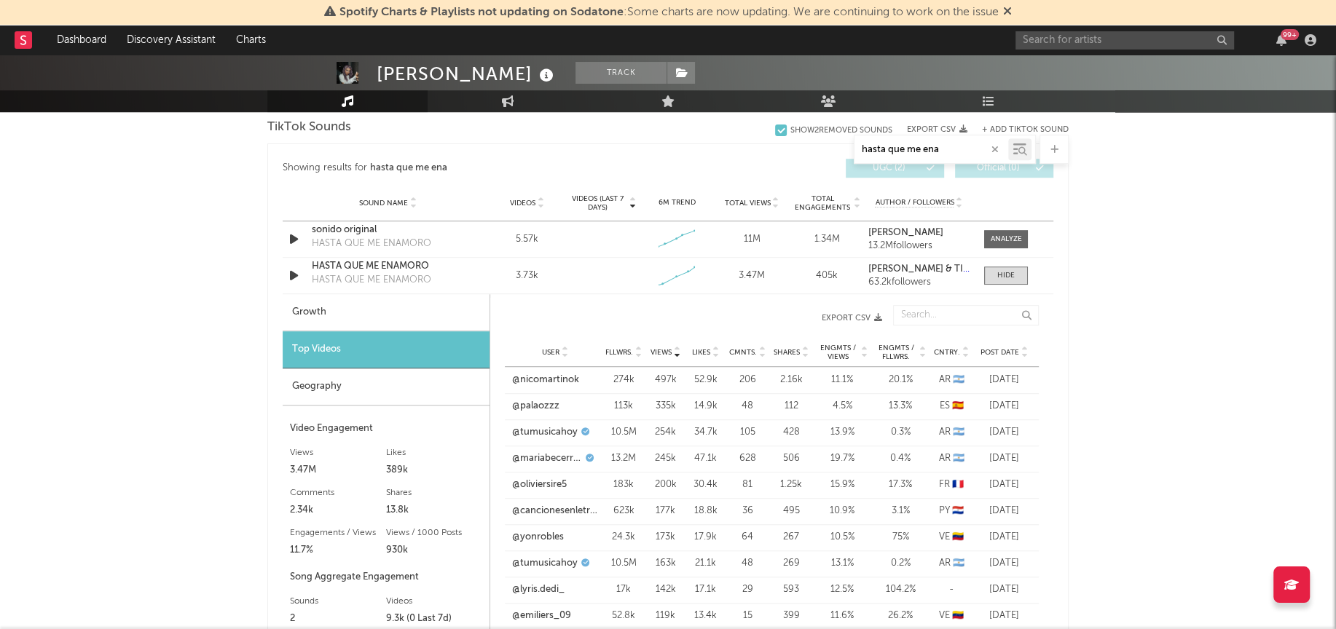
click at [320, 308] on div "Growth" at bounding box center [386, 312] width 207 height 37
select select "1w"
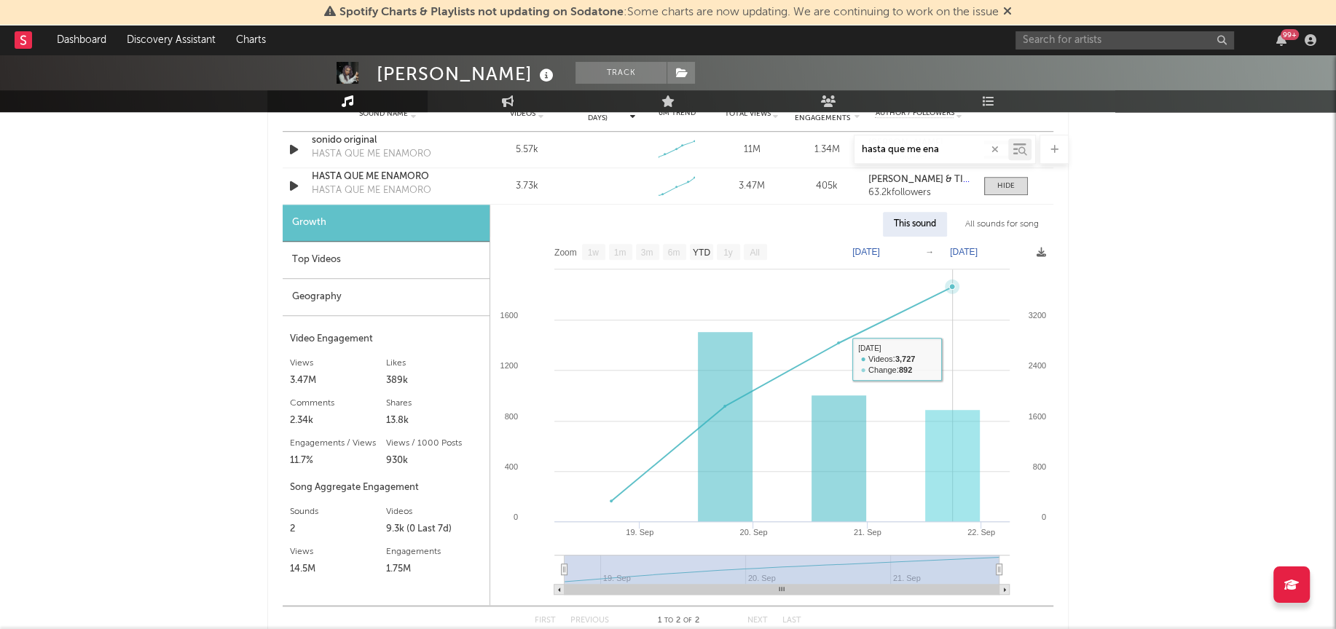
scroll to position [901, 0]
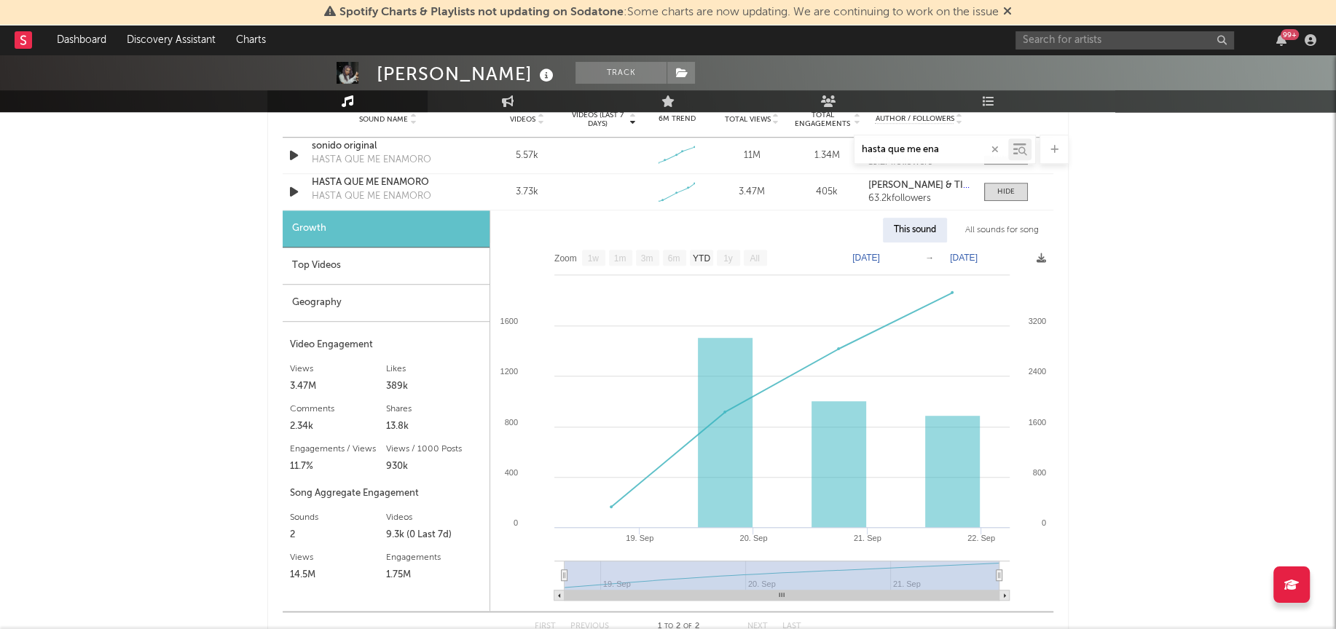
click at [390, 300] on div "Geography" at bounding box center [386, 303] width 207 height 37
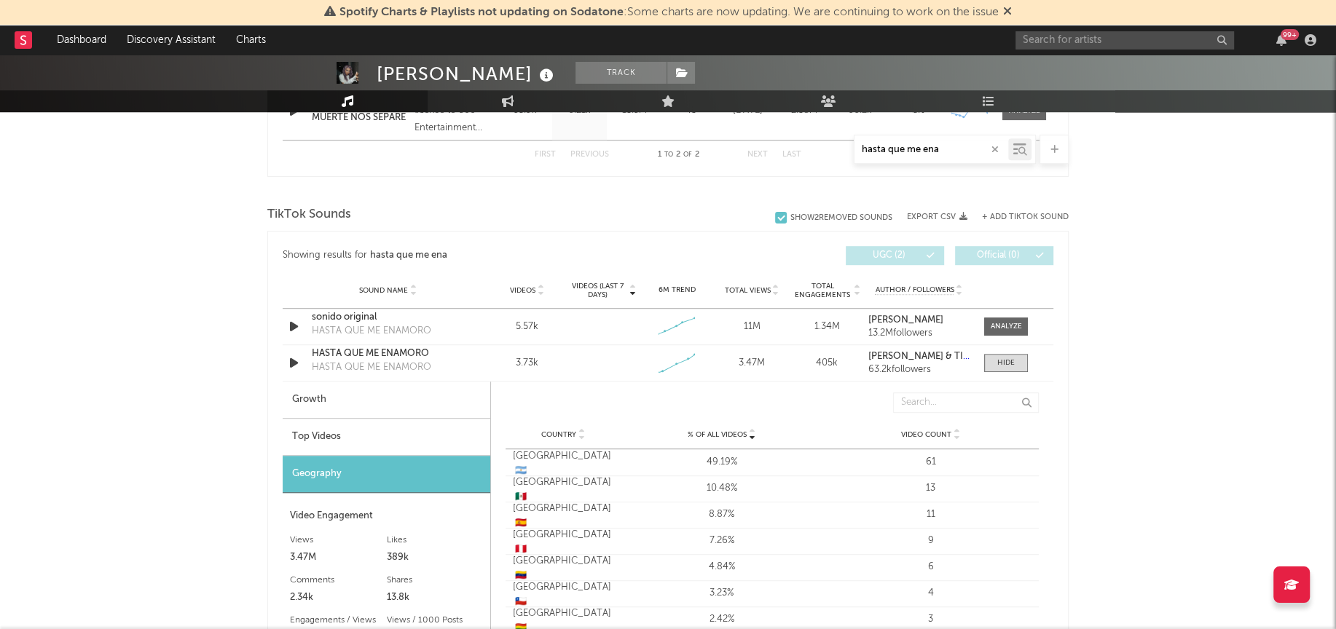
scroll to position [784, 0]
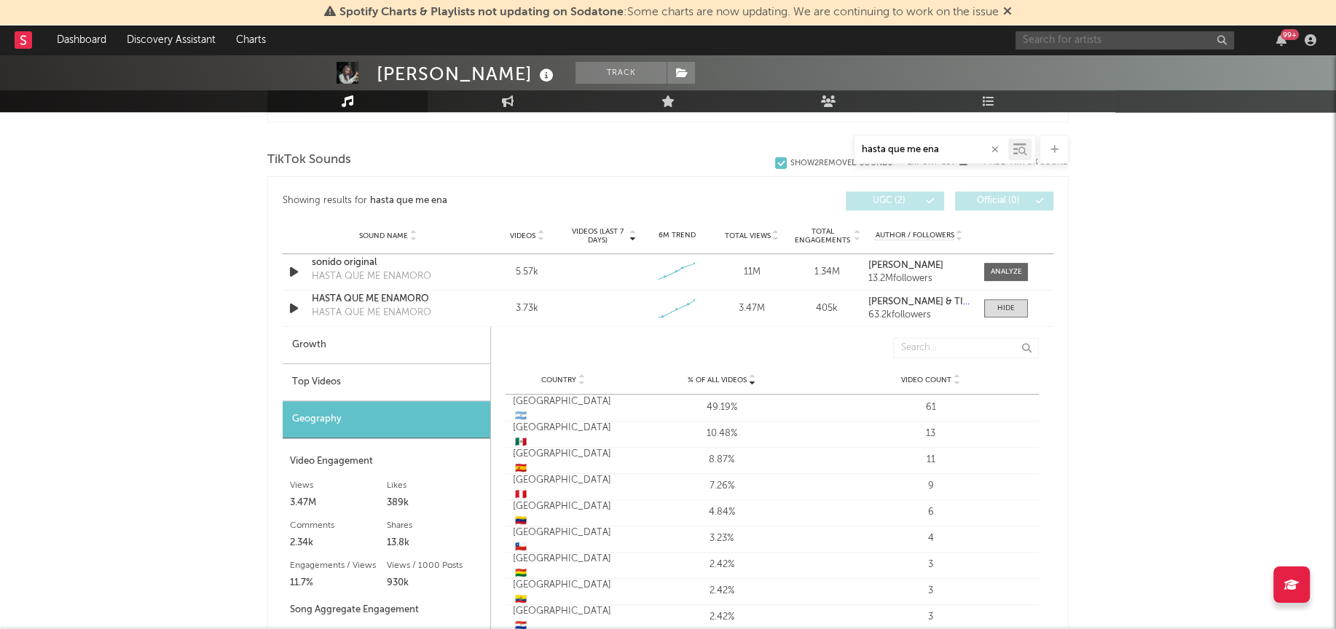
click at [1072, 43] on input "text" at bounding box center [1124, 40] width 219 height 18
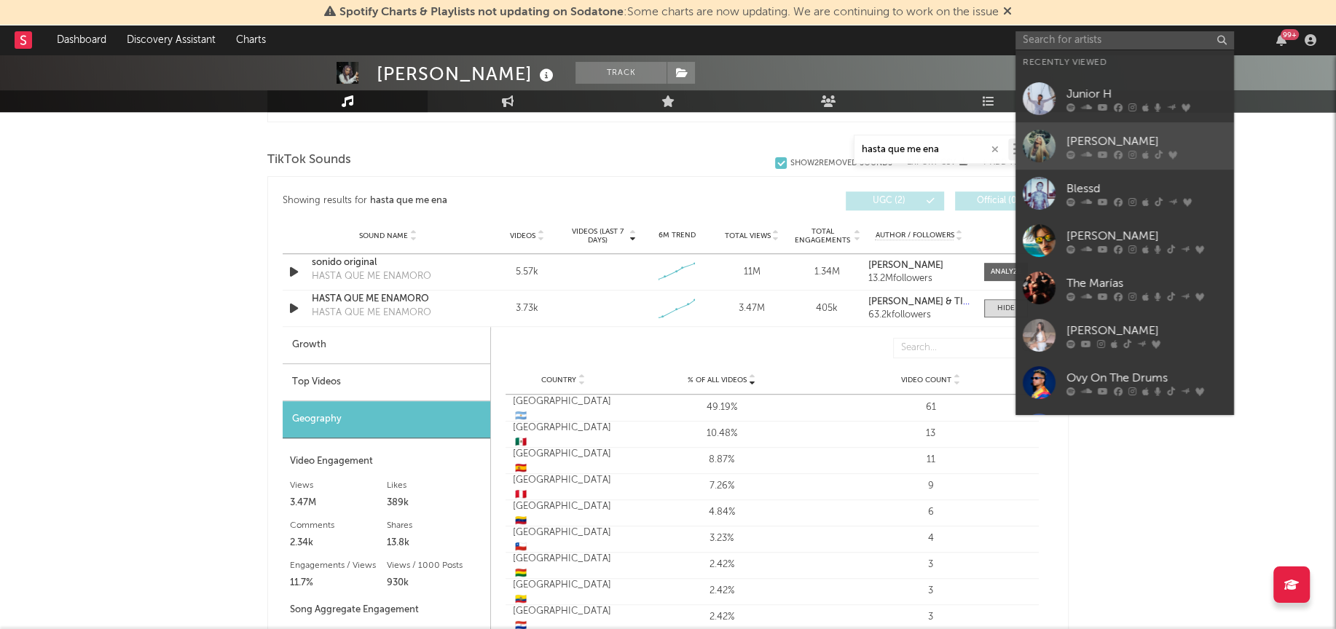
click at [1043, 130] on div at bounding box center [1039, 146] width 33 height 33
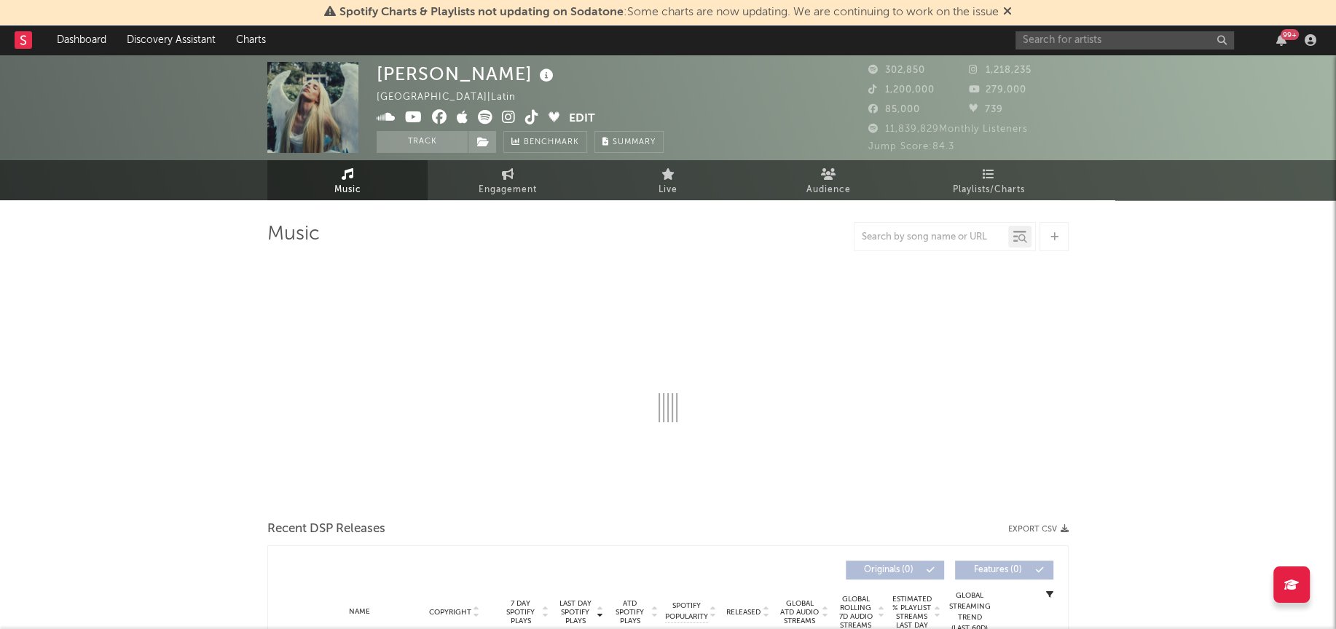
select select "6m"
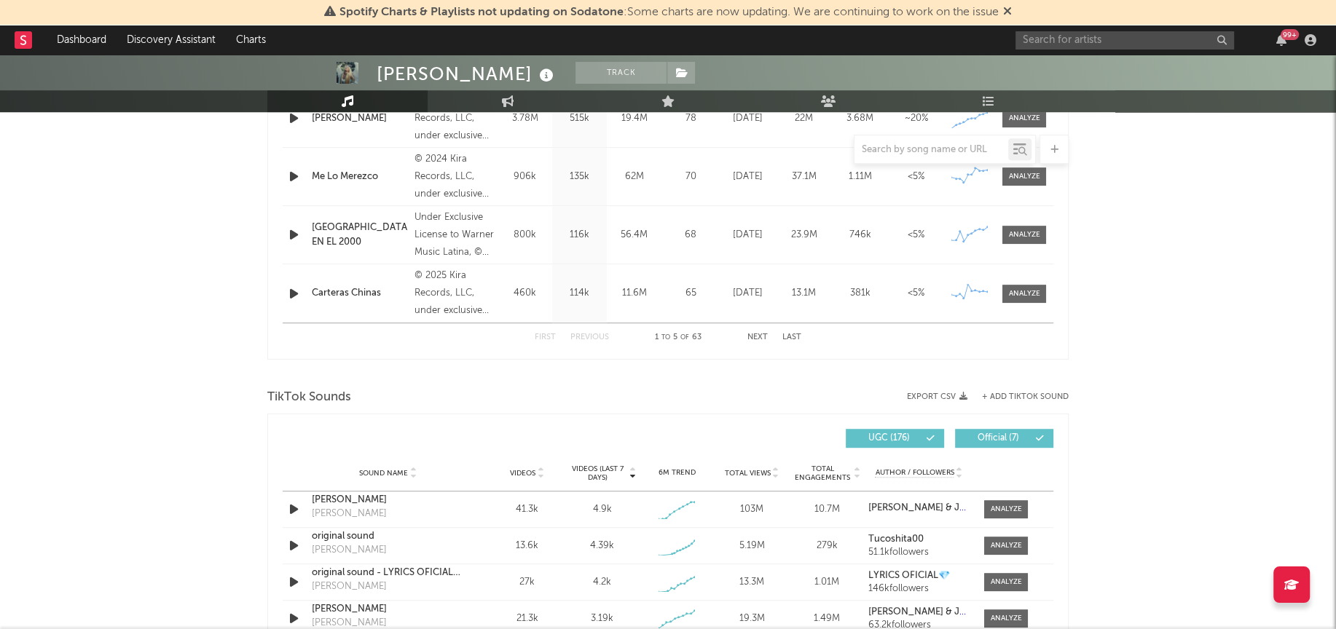
scroll to position [932, 0]
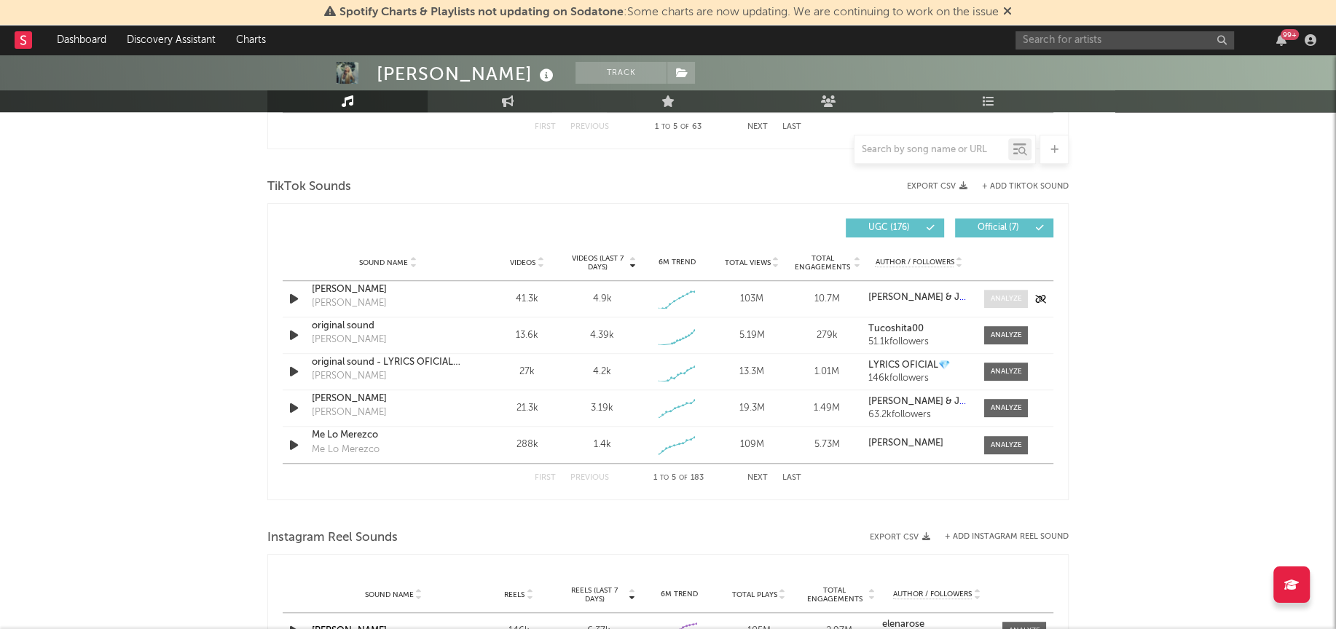
click at [1005, 300] on div at bounding box center [1006, 299] width 31 height 11
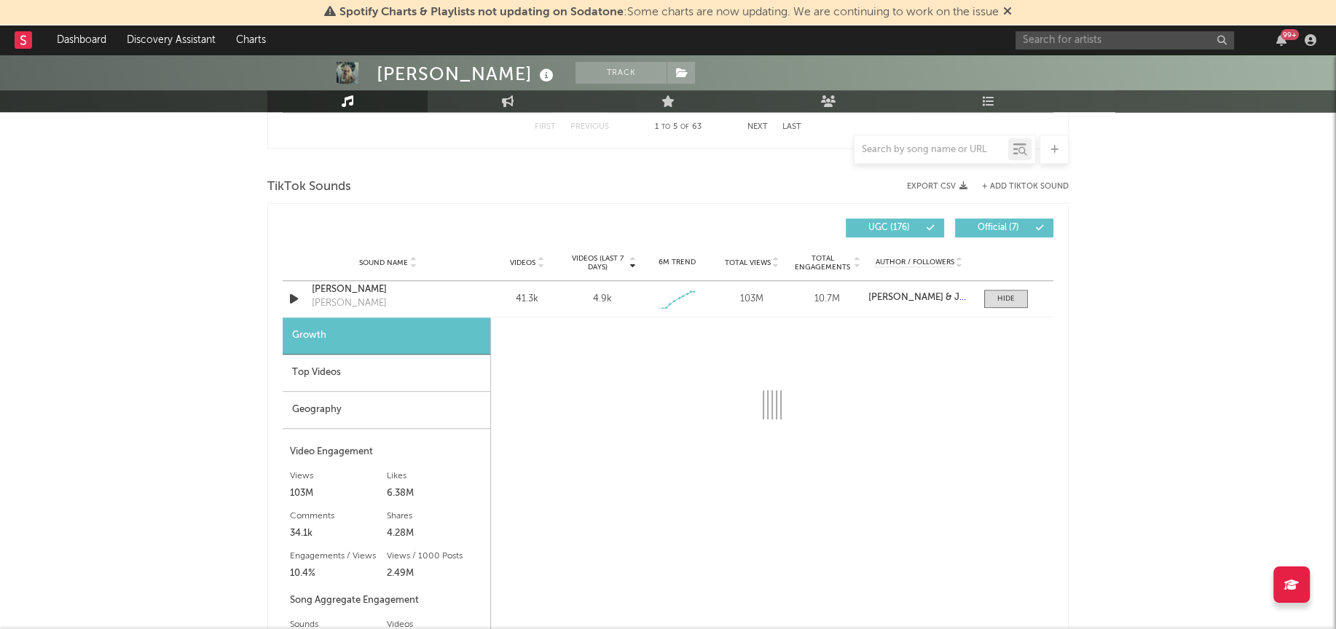
select select "1w"
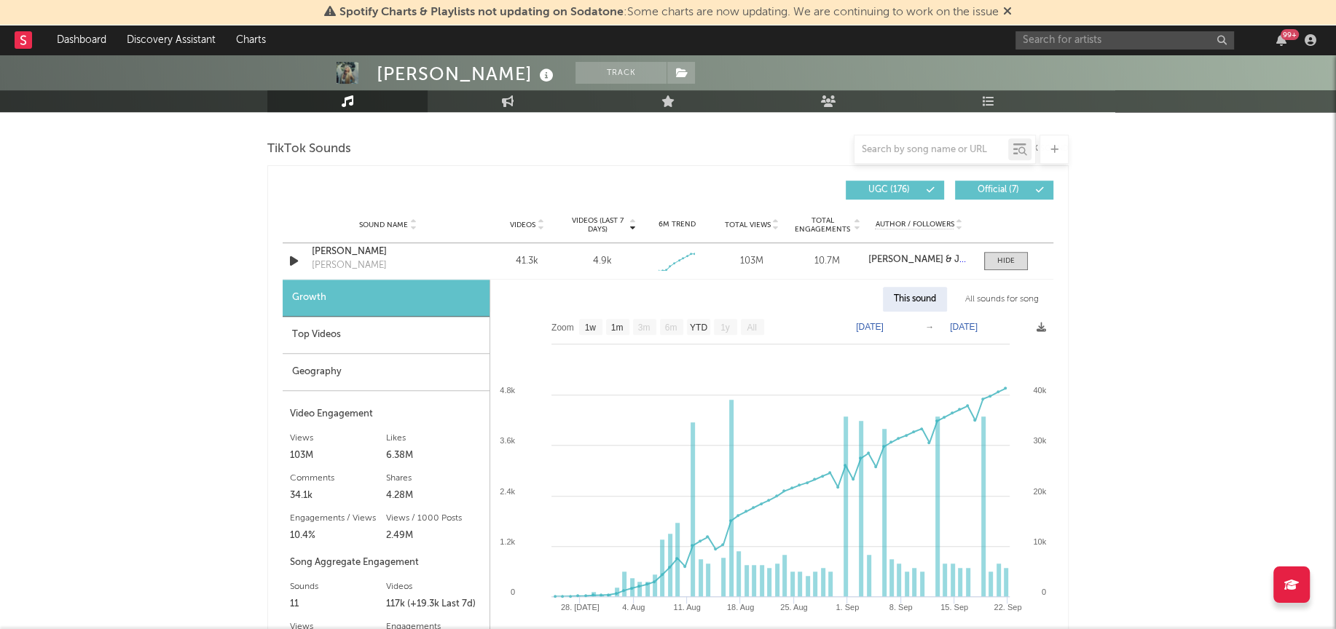
scroll to position [992, 0]
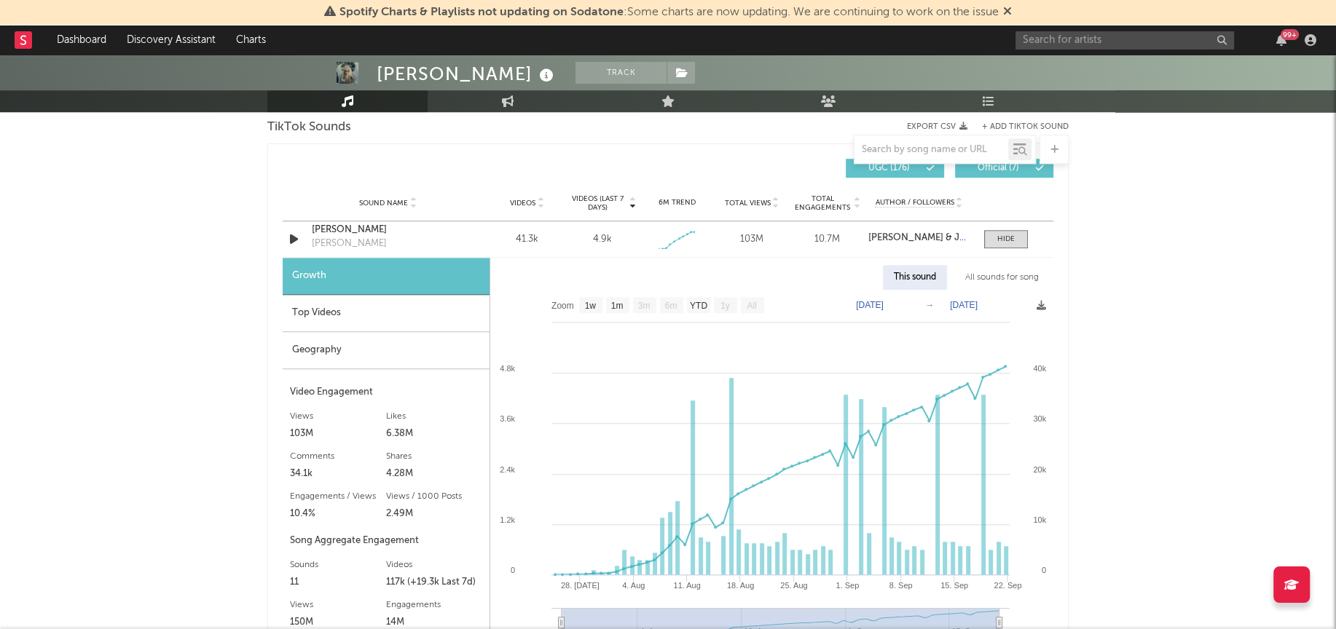
click at [992, 275] on div "All sounds for song" at bounding box center [1001, 277] width 95 height 25
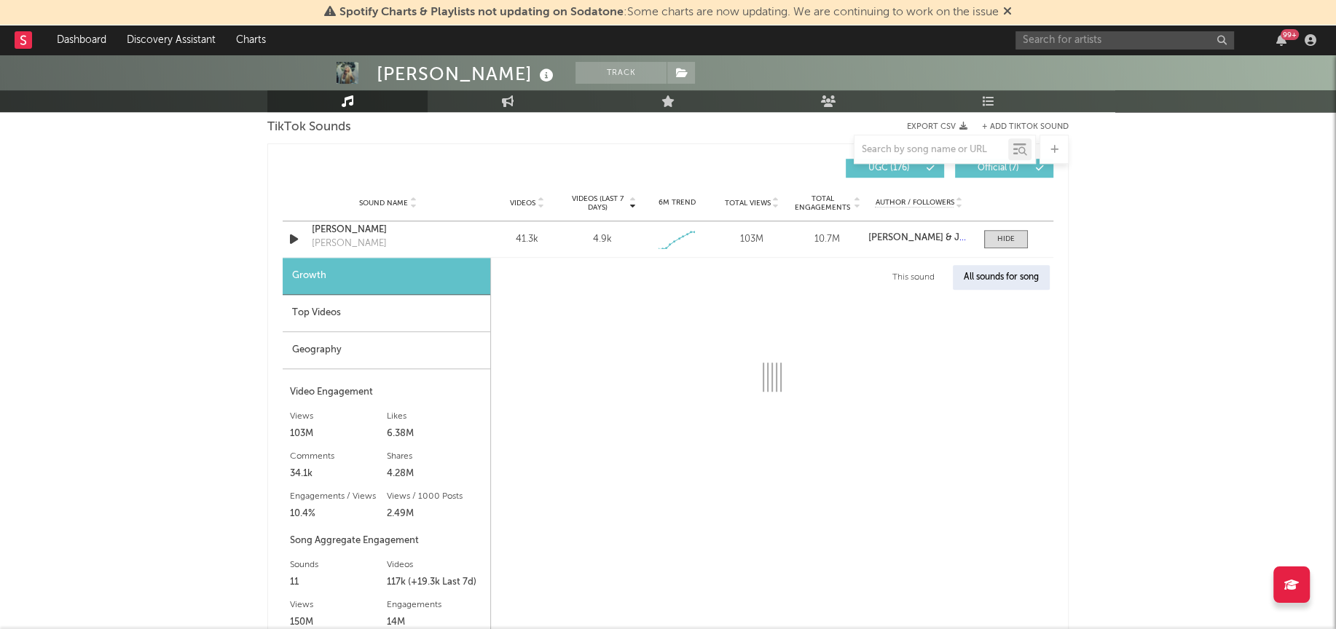
select select "1w"
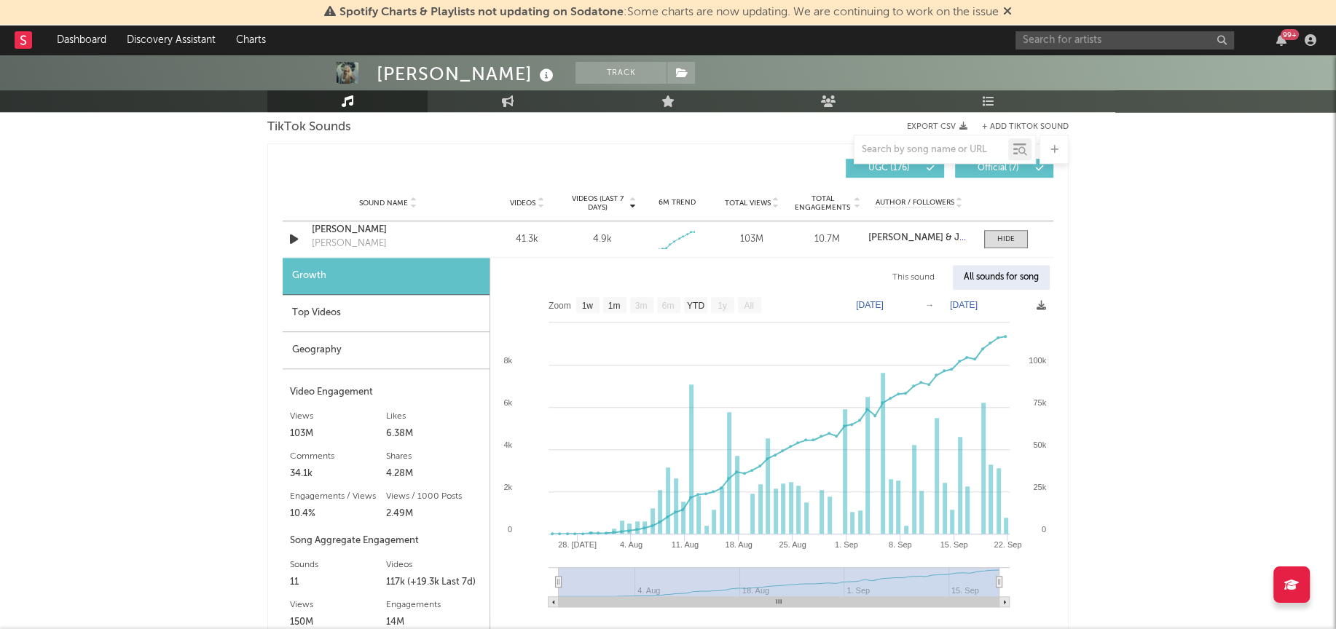
click at [337, 349] on div "Geography" at bounding box center [386, 350] width 207 height 37
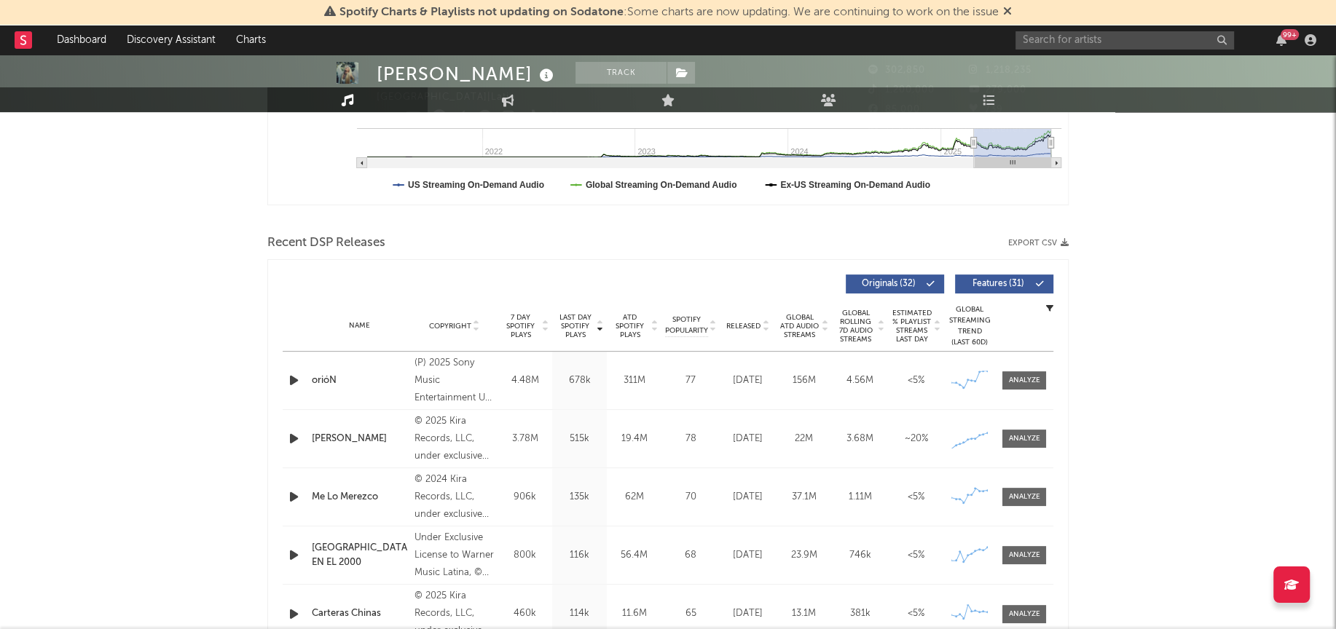
scroll to position [0, 0]
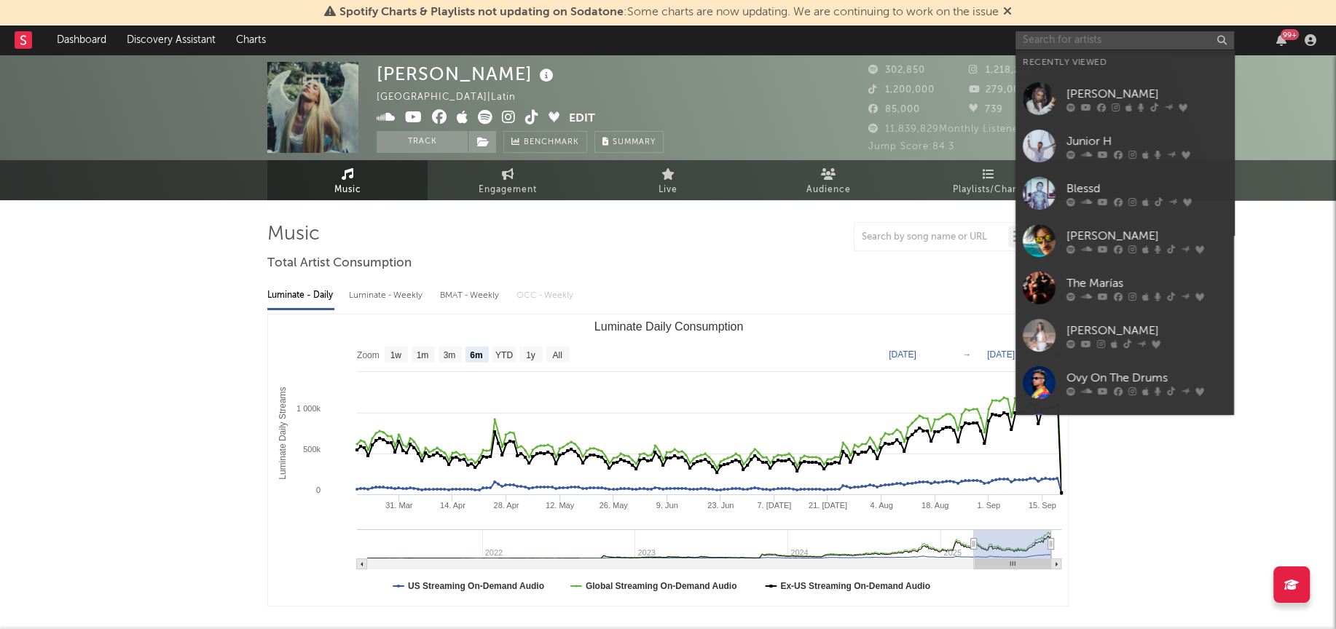
click at [1114, 35] on input "text" at bounding box center [1124, 40] width 219 height 18
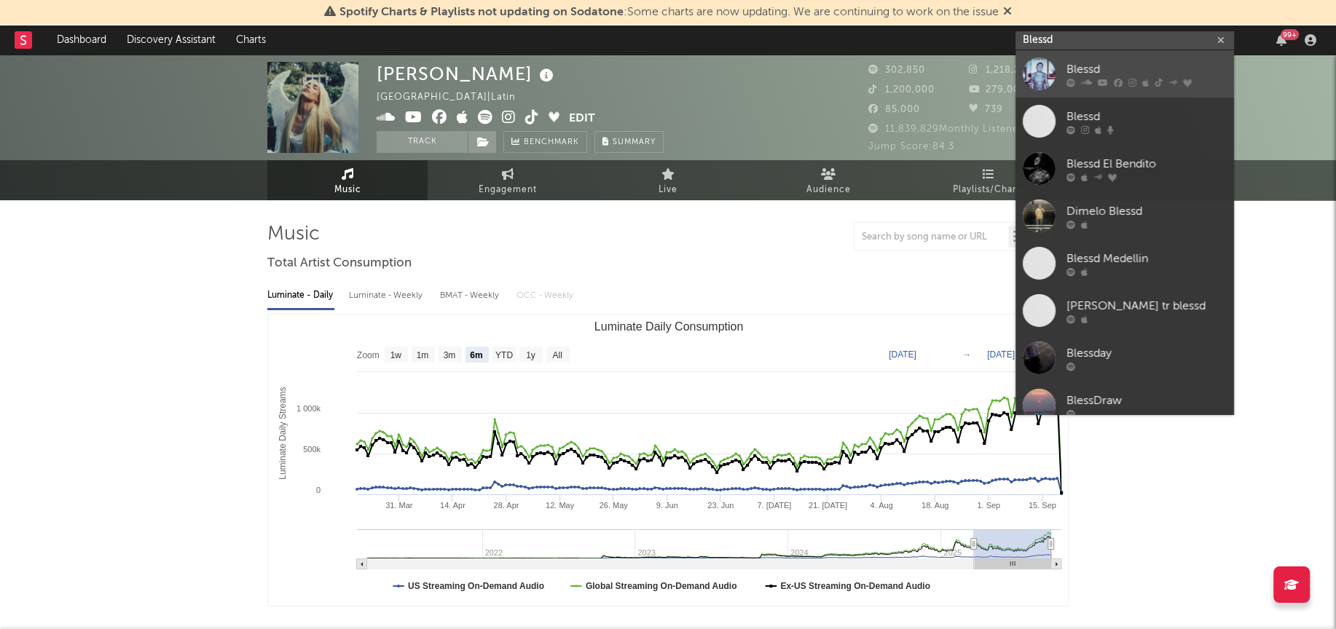
type input "Blessd"
click at [1028, 72] on div at bounding box center [1039, 74] width 33 height 33
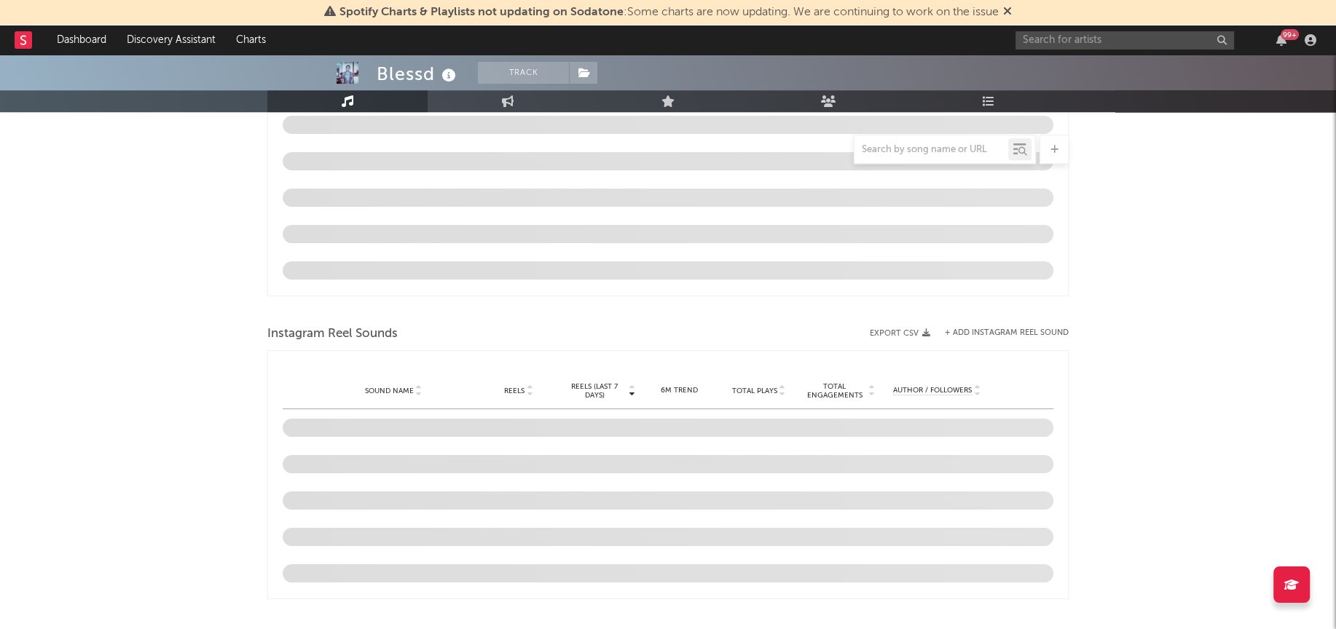
select select "6m"
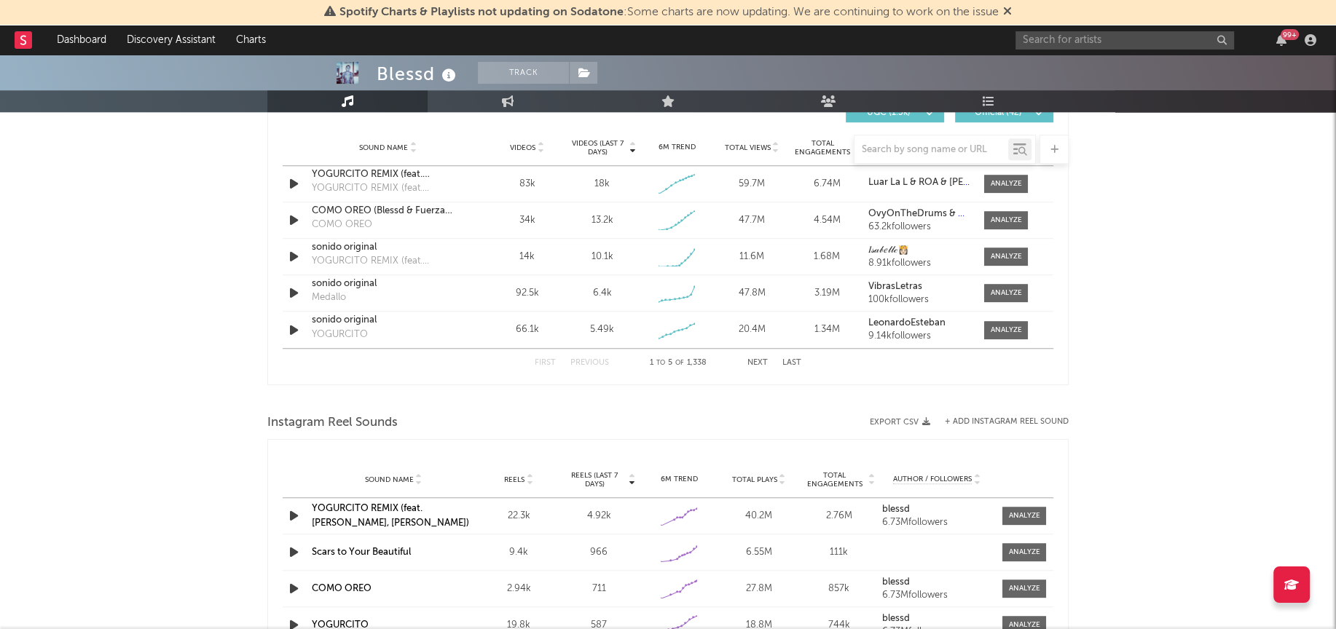
scroll to position [969, 0]
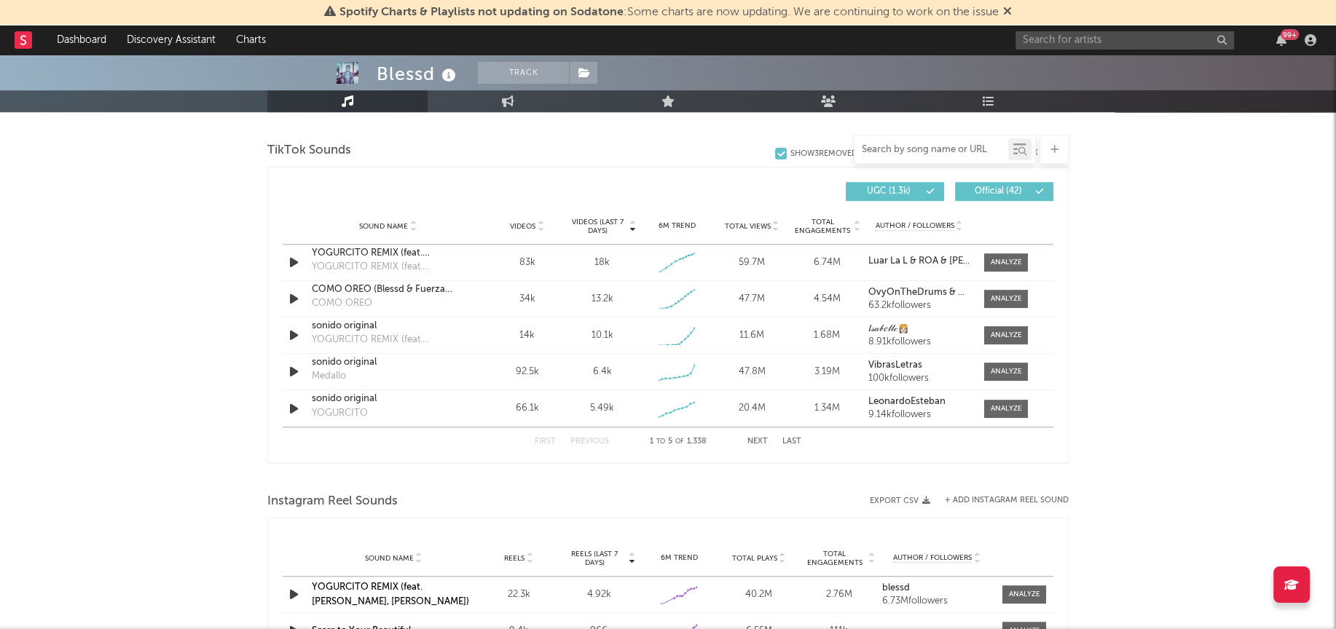
click at [891, 148] on input "text" at bounding box center [931, 150] width 154 height 12
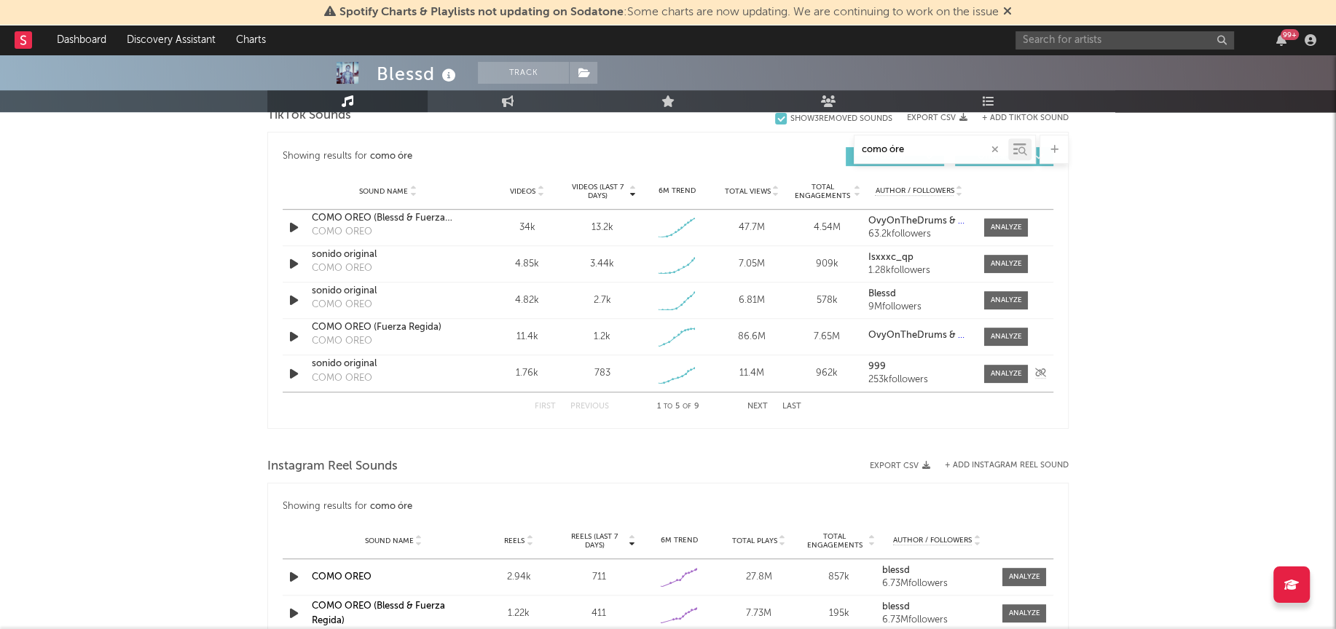
scroll to position [555, 0]
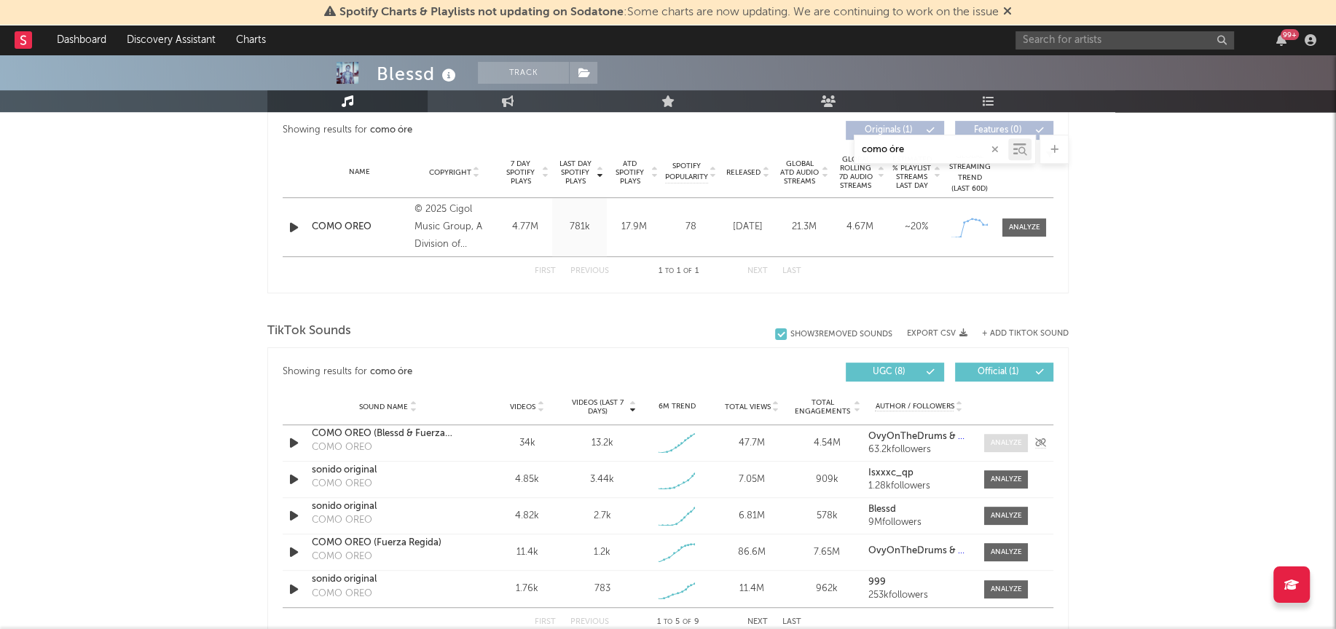
type input "como óre"
click at [1002, 443] on div at bounding box center [1006, 443] width 31 height 11
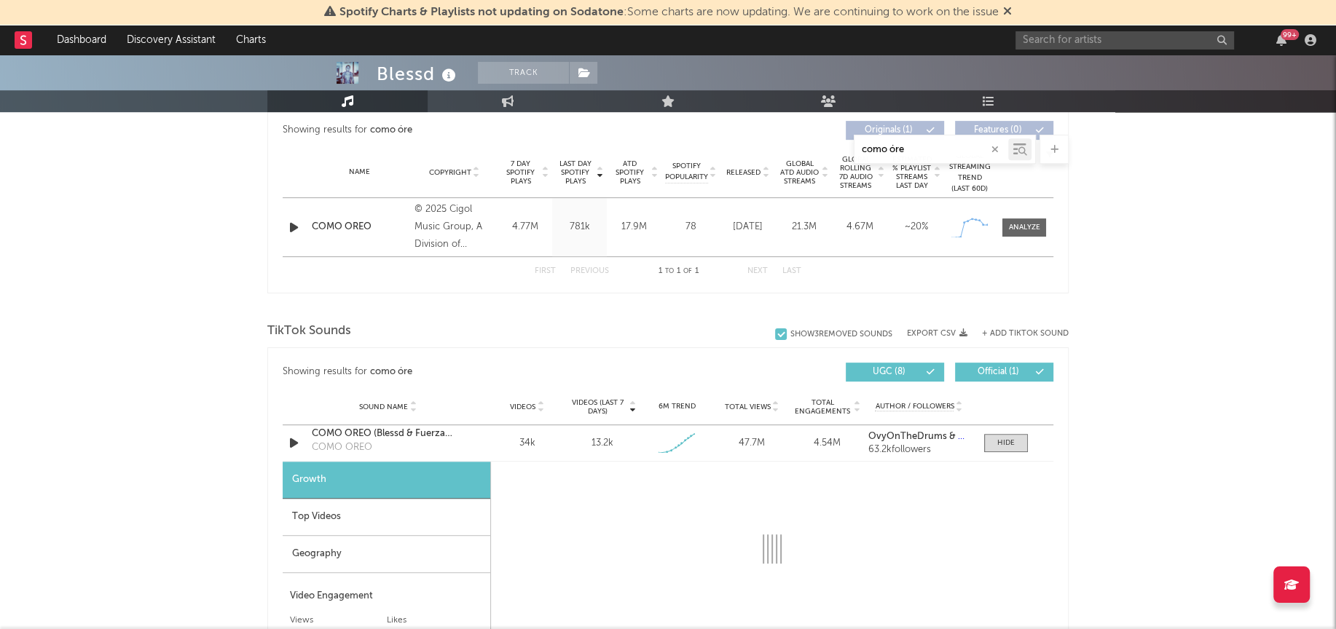
select select "1w"
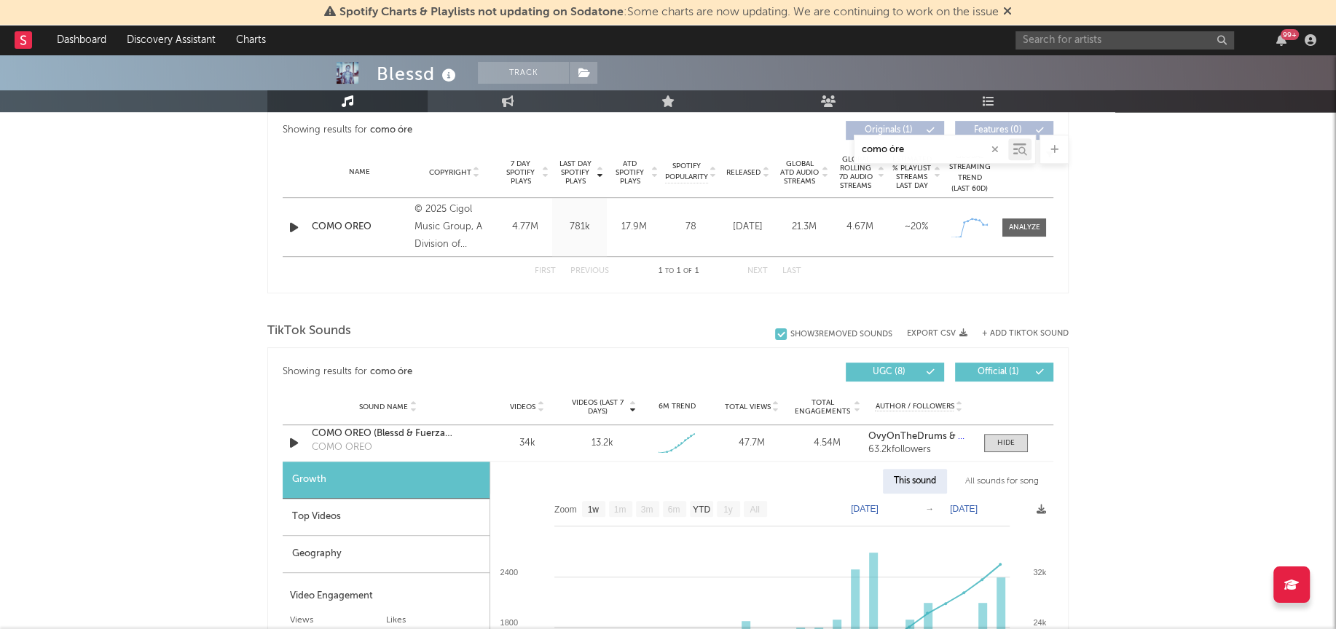
scroll to position [601, 0]
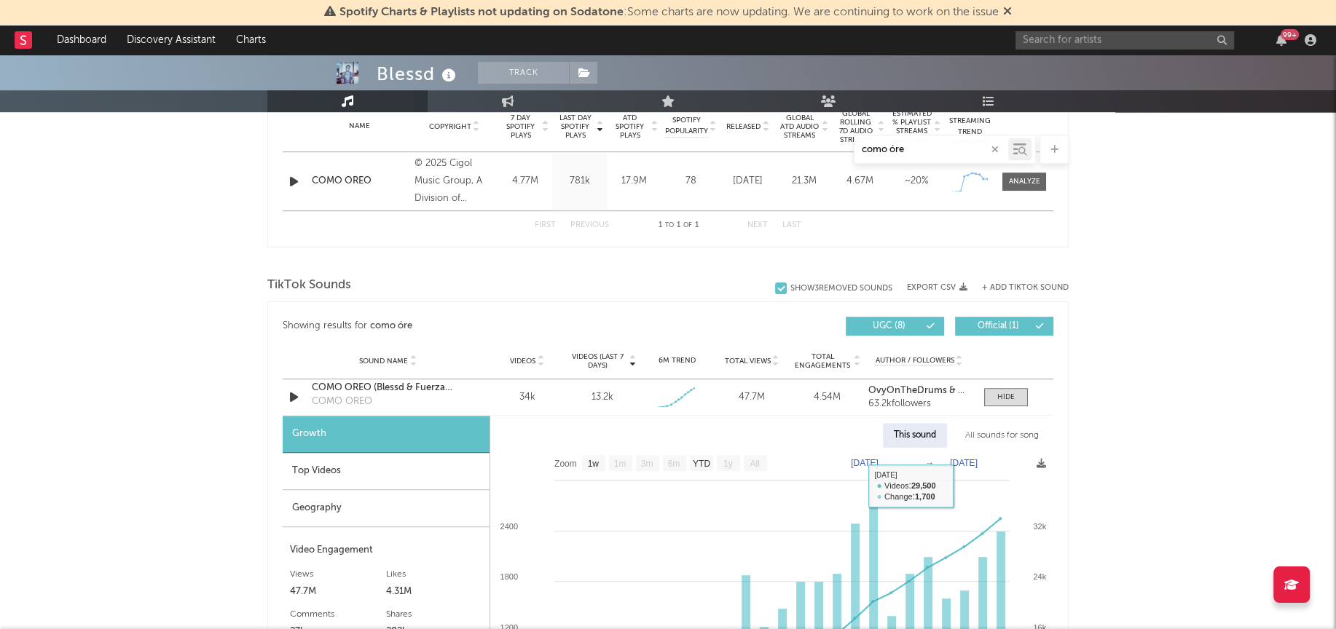
click at [1009, 434] on div "All sounds for song" at bounding box center [1001, 435] width 95 height 25
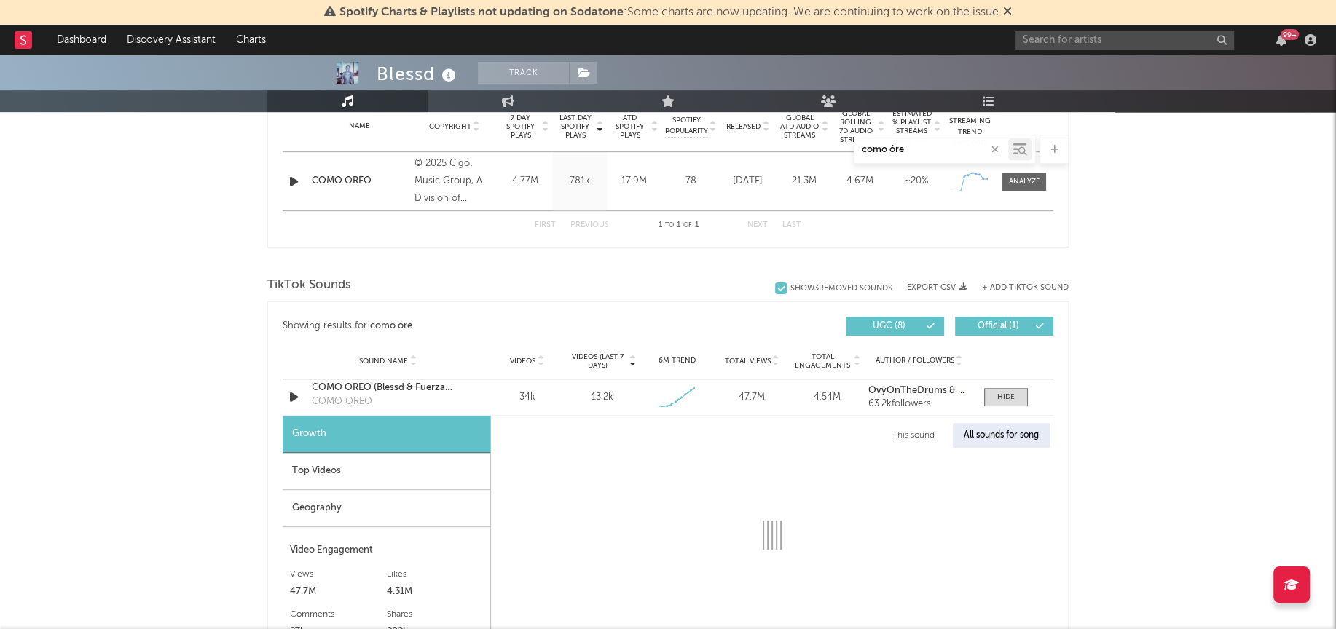
select select "1w"
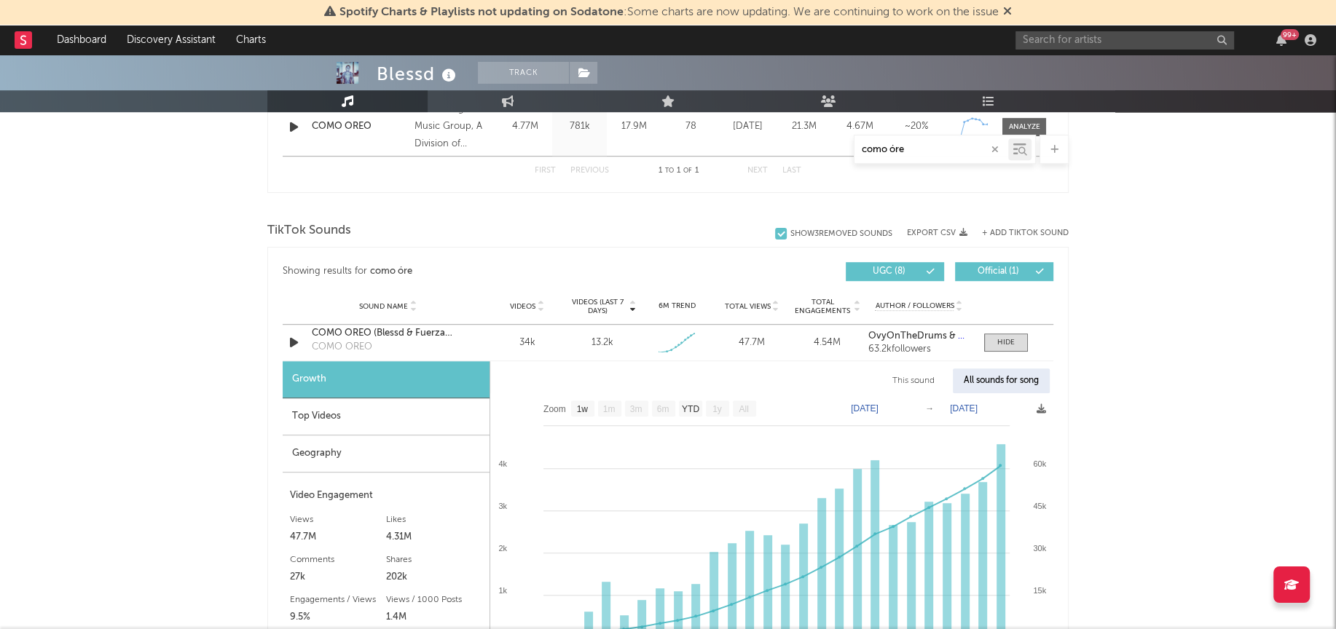
scroll to position [737, 0]
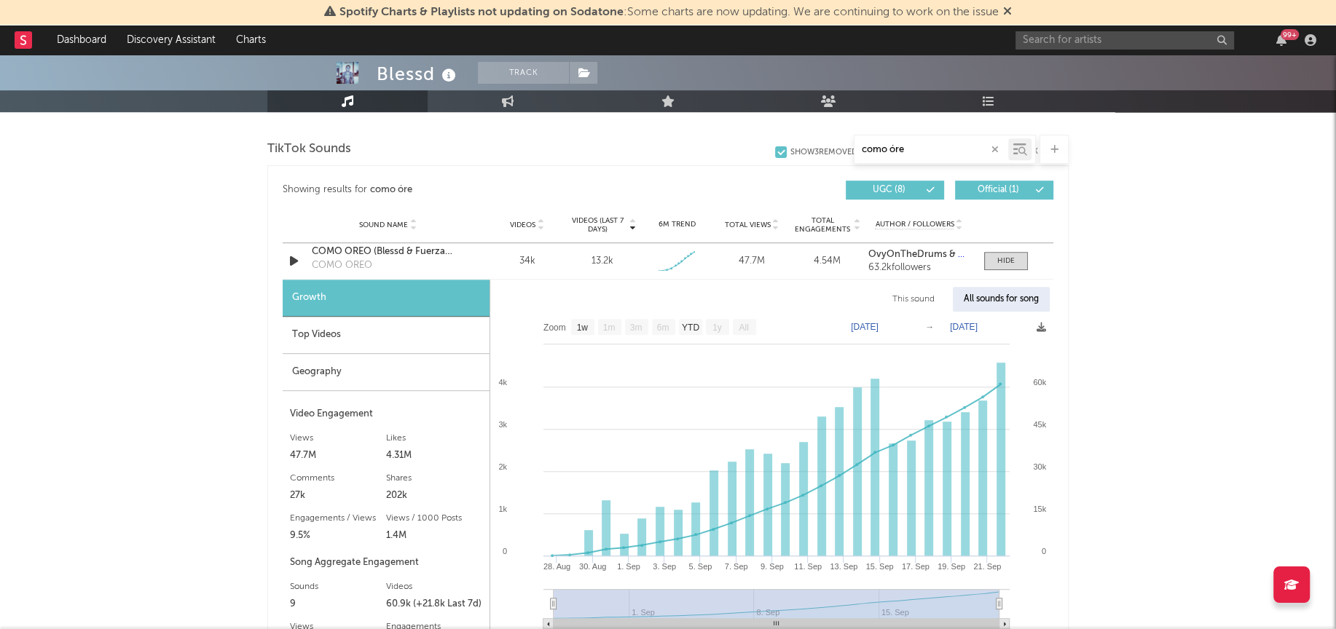
click at [319, 333] on div "Top Videos" at bounding box center [386, 335] width 207 height 37
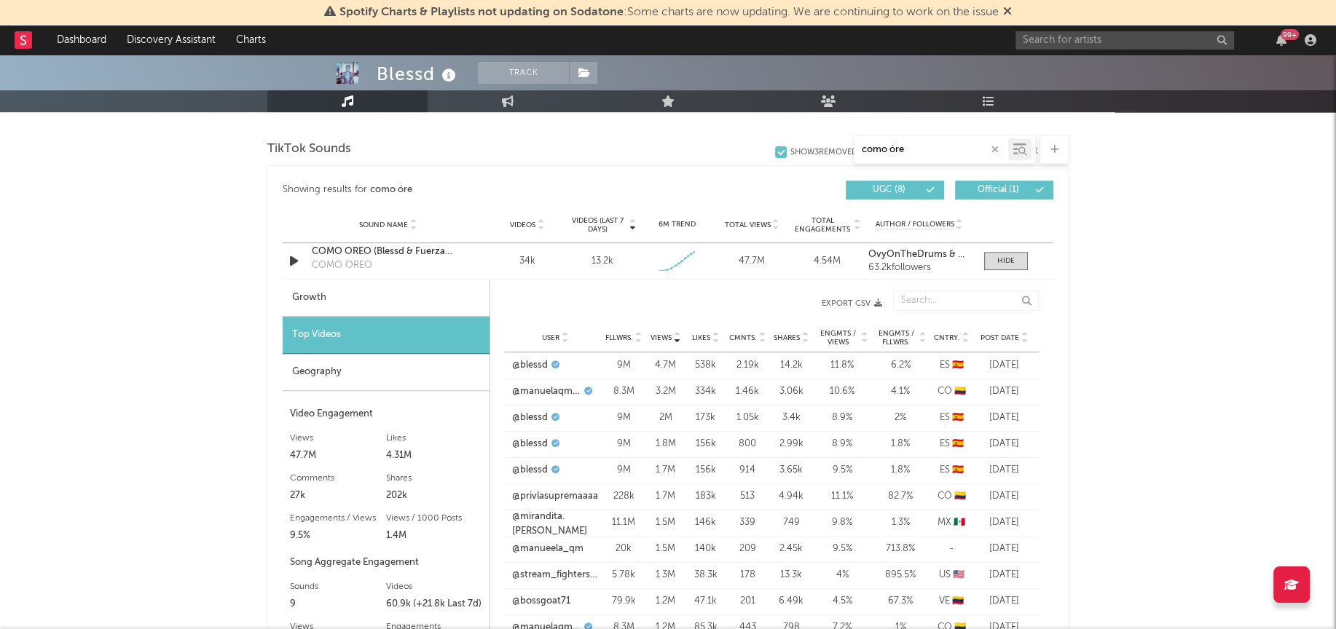
click at [330, 361] on div "Geography" at bounding box center [386, 372] width 207 height 37
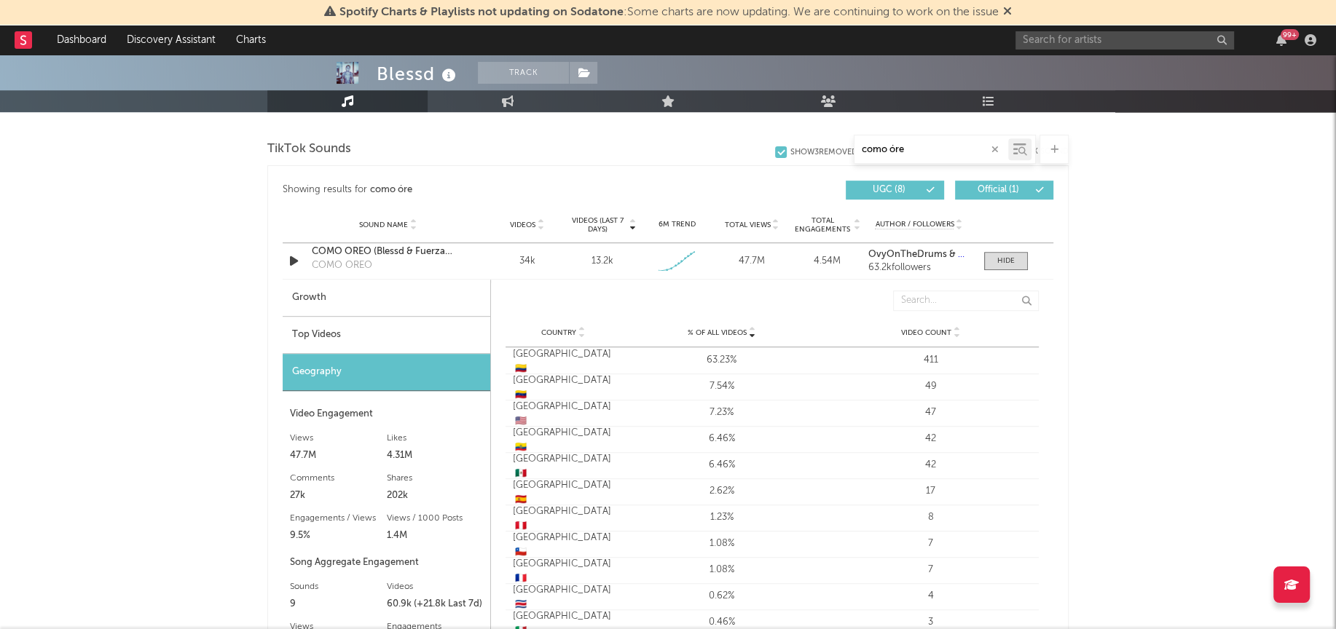
click at [339, 297] on div "Growth" at bounding box center [387, 298] width 208 height 37
select select "1w"
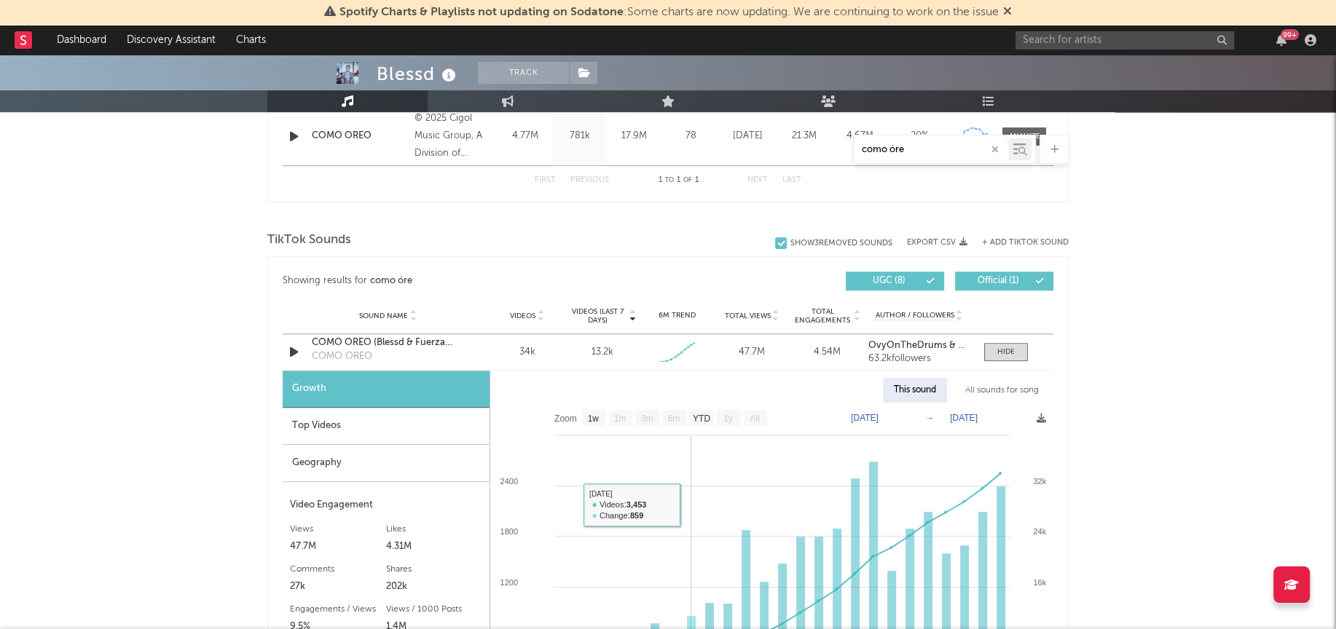
scroll to position [642, 0]
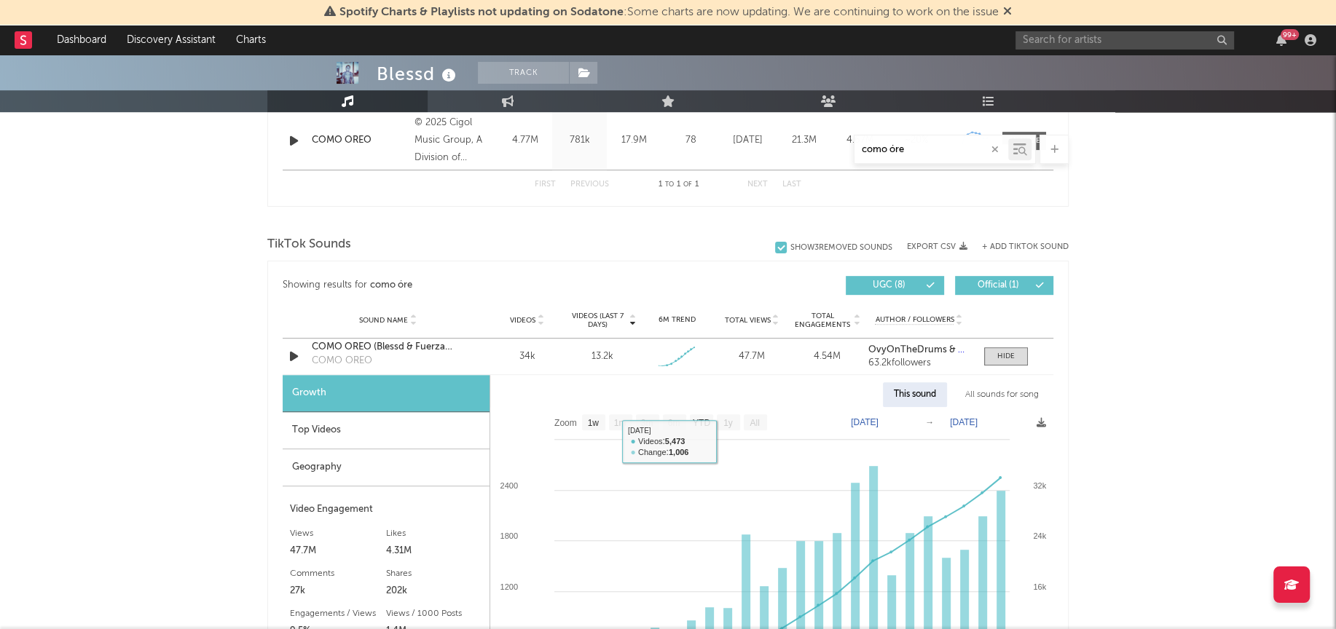
click at [1013, 393] on div "All sounds for song" at bounding box center [1001, 394] width 95 height 25
select select "1w"
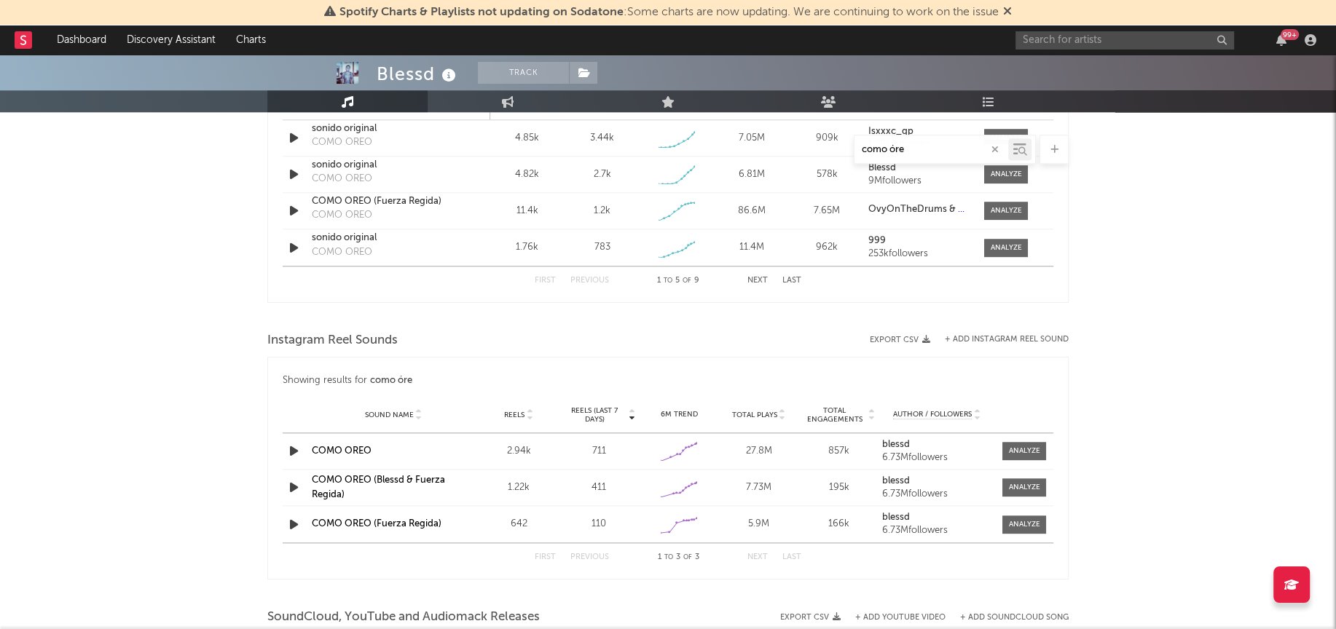
scroll to position [1320, 0]
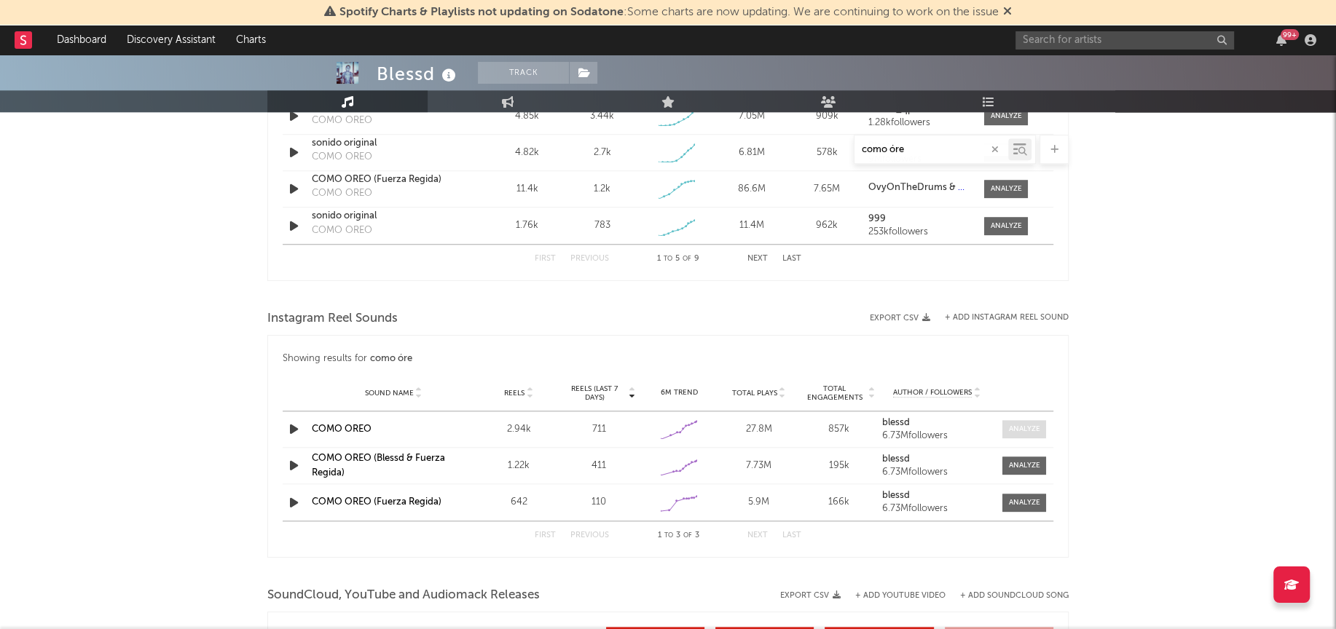
click at [1026, 429] on div at bounding box center [1023, 429] width 31 height 11
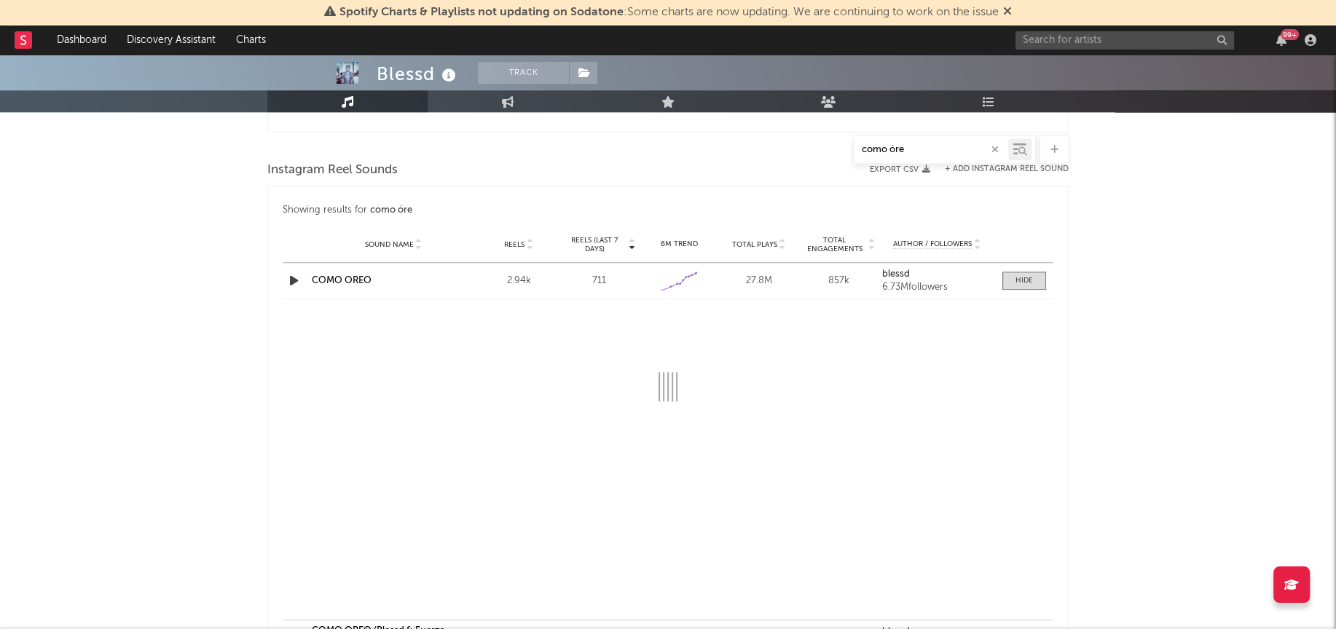
scroll to position [1514, 0]
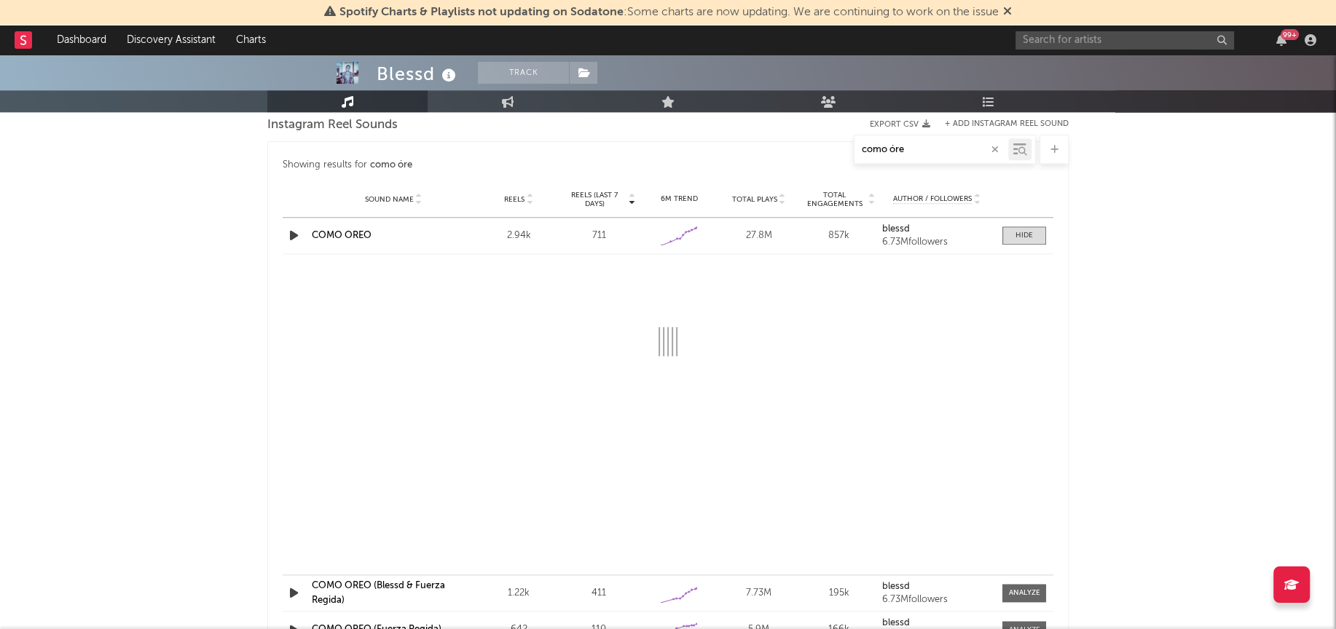
select select "1w"
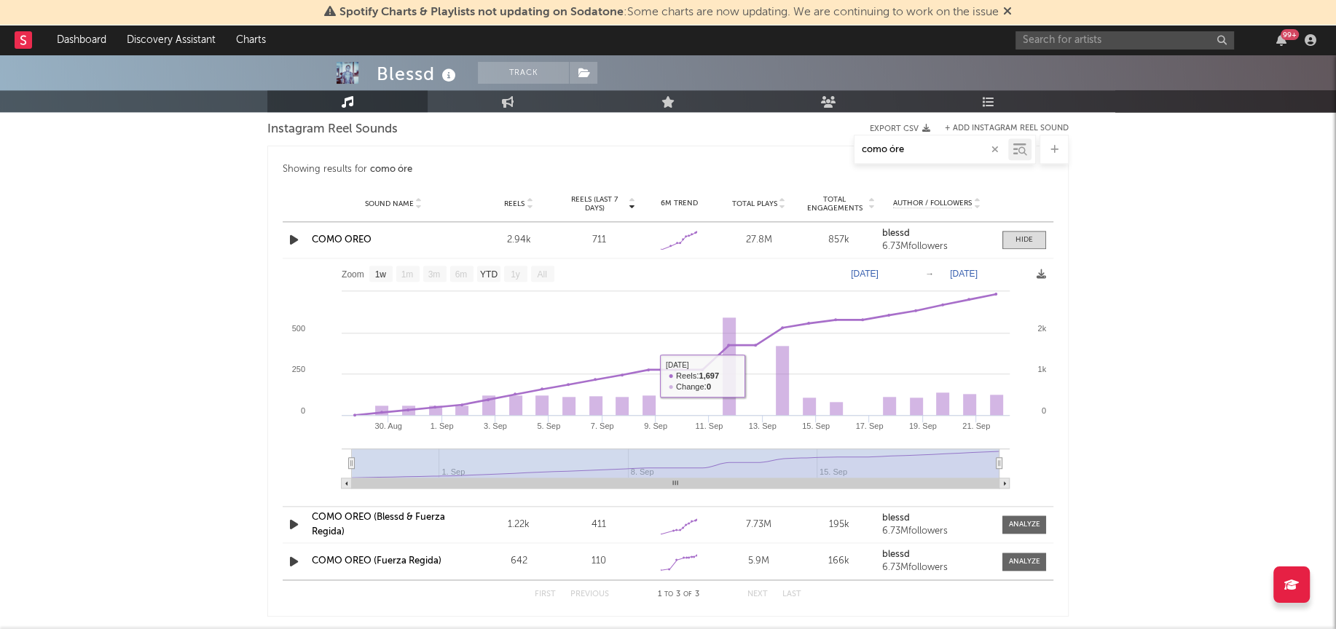
scroll to position [1468, 0]
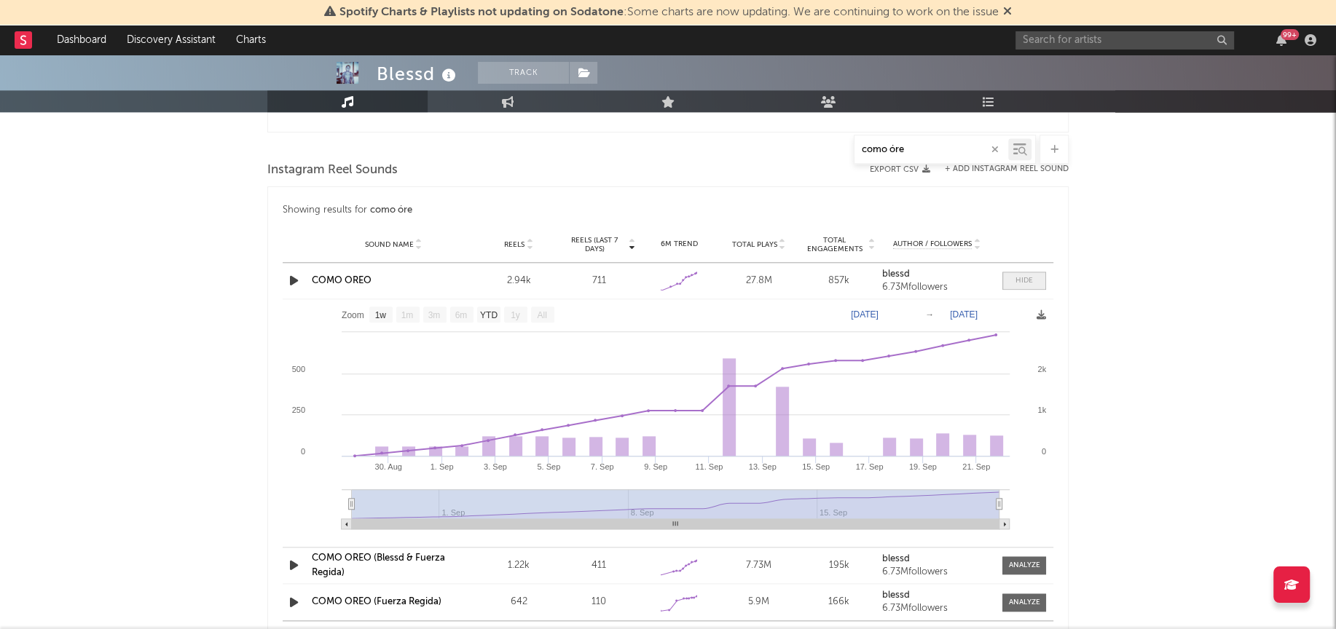
click at [1021, 278] on div at bounding box center [1023, 280] width 17 height 11
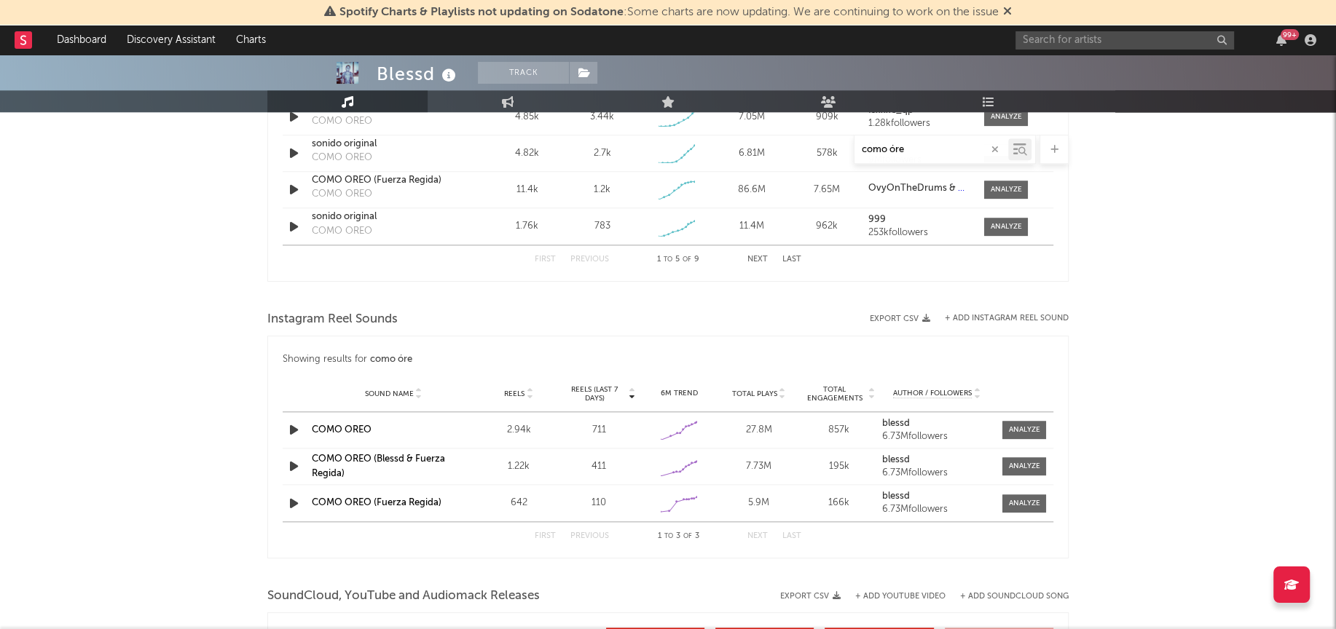
scroll to position [1337, 0]
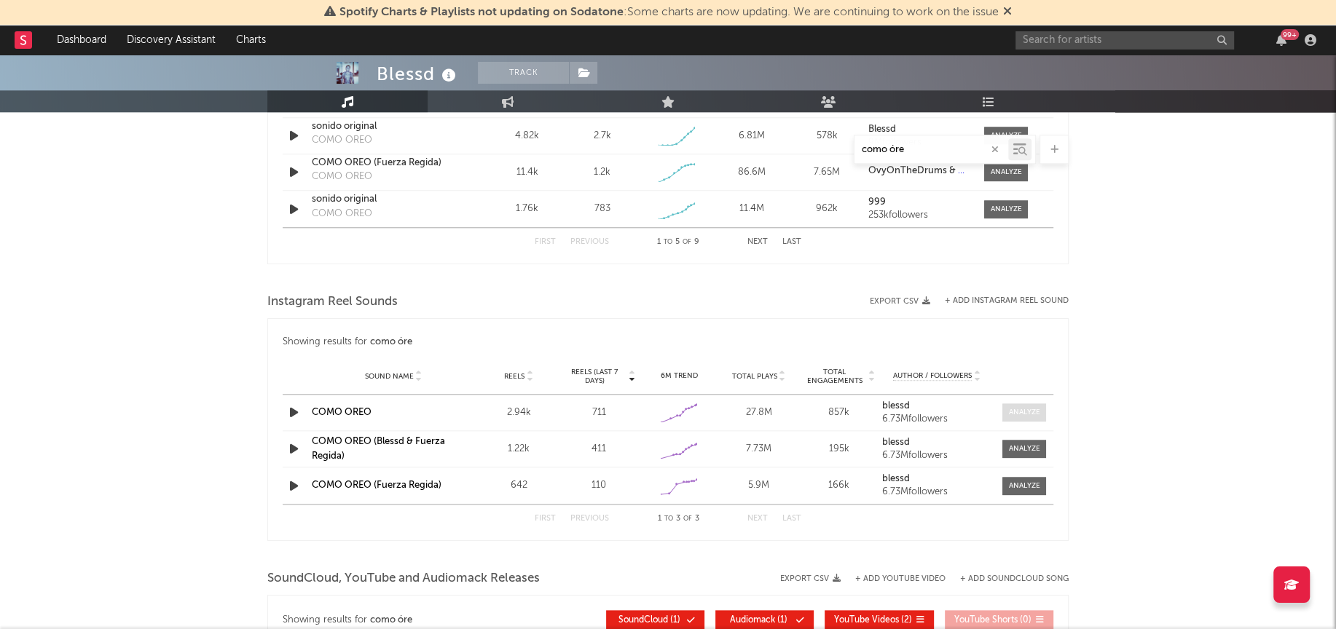
click at [1030, 409] on div at bounding box center [1023, 412] width 31 height 11
select select "1w"
